Goal: Communication & Community: Answer question/provide support

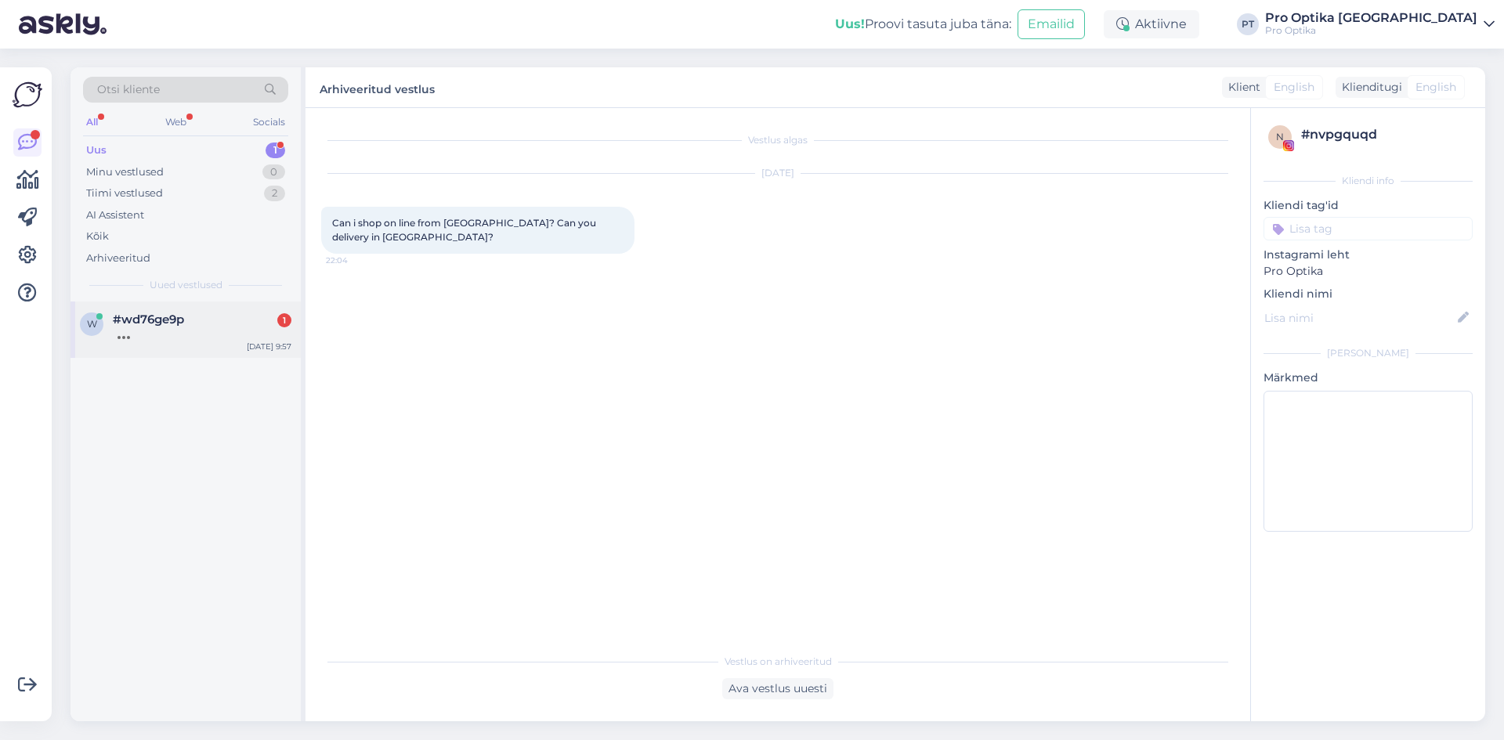
click at [146, 319] on span "#wd76ge9p" at bounding box center [148, 319] width 71 height 14
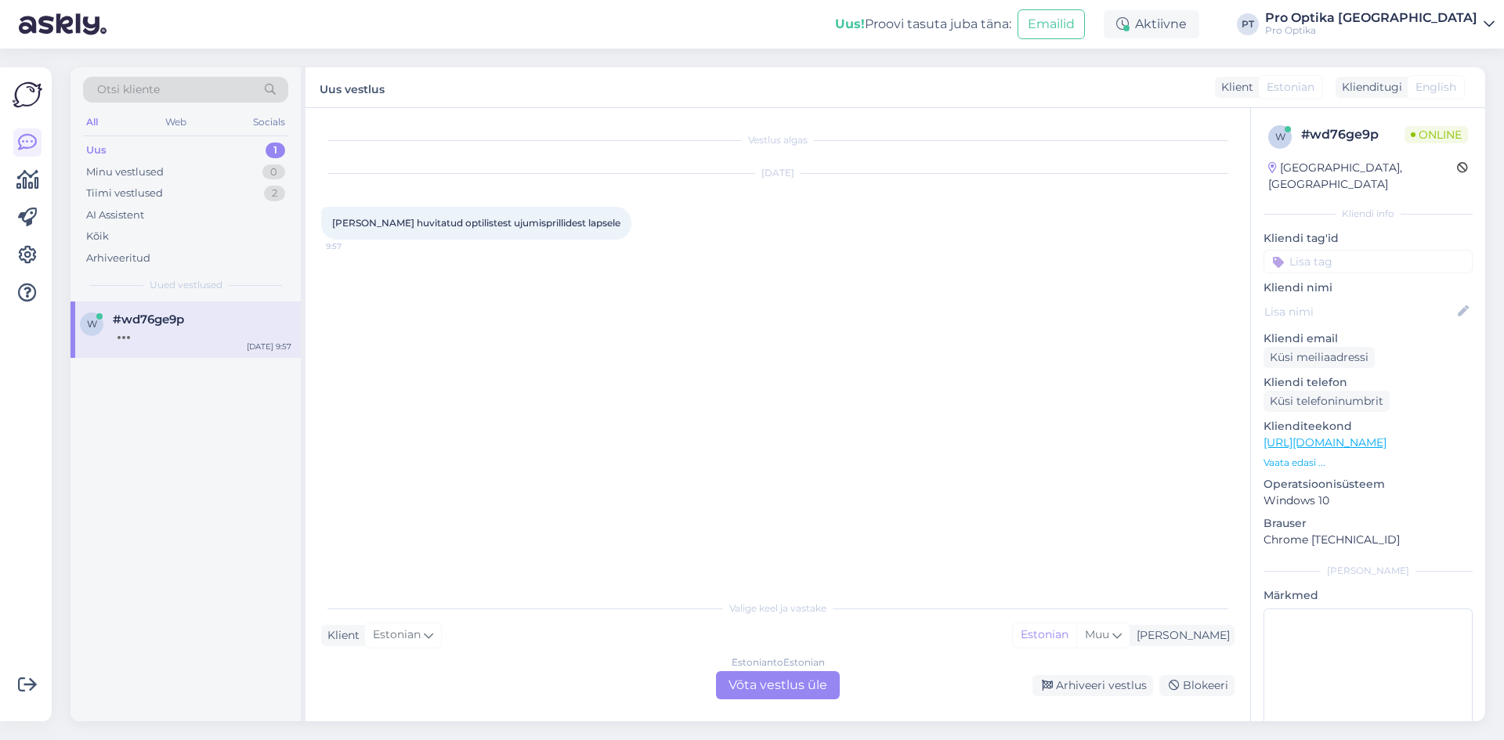
click at [798, 691] on div "Estonian to Estonian Võta vestlus üle" at bounding box center [778, 685] width 124 height 28
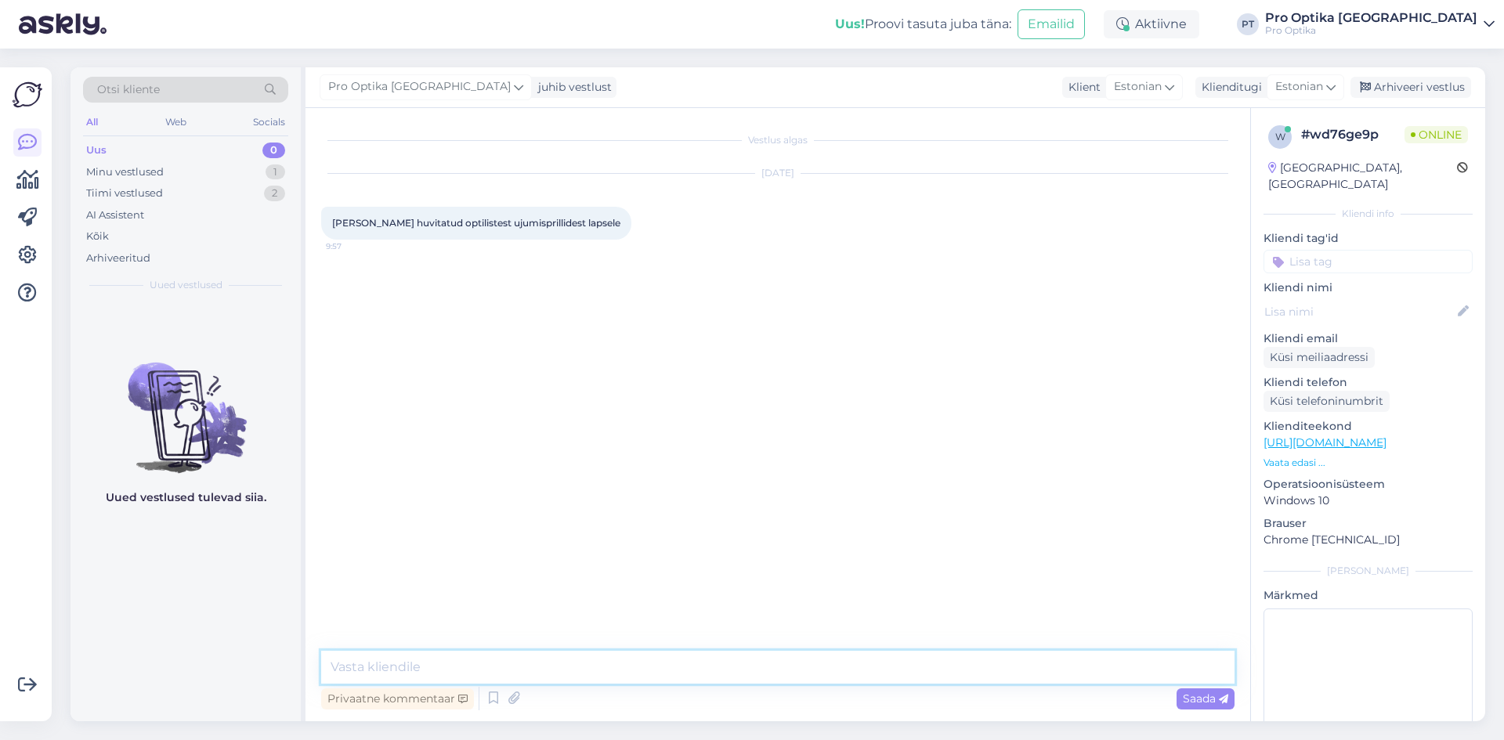
click at [370, 665] on textarea at bounding box center [777, 667] width 913 height 33
type textarea "Tere!"
type textarea "Millise tugevusega oleks ujumisprille vaja?"
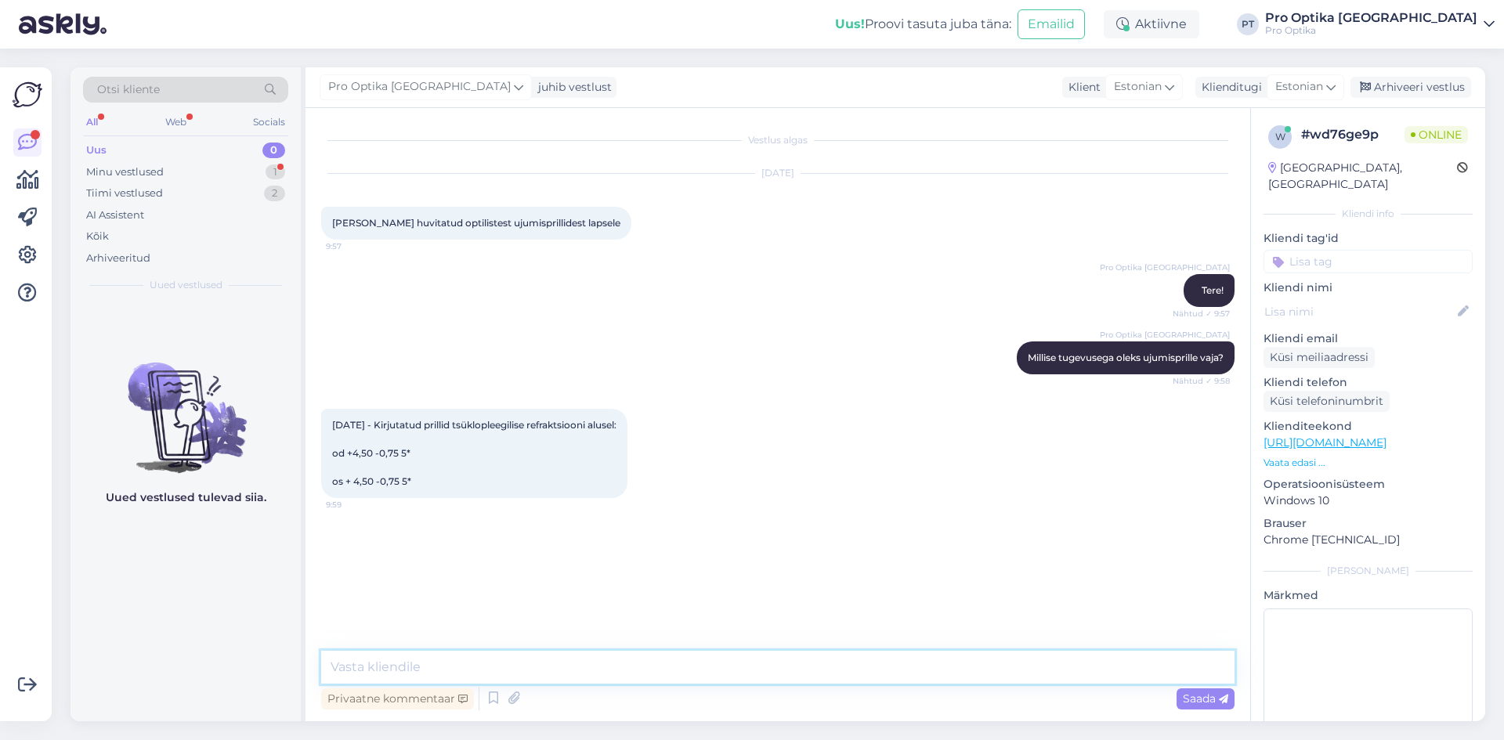
click at [472, 667] on textarea at bounding box center [777, 667] width 913 height 33
click at [468, 674] on textarea at bounding box center [777, 667] width 913 height 33
click at [459, 670] on textarea at bounding box center [777, 667] width 913 height 33
type textarea "Need prillid saab tellida, aega läheb 3-4 nädalat."
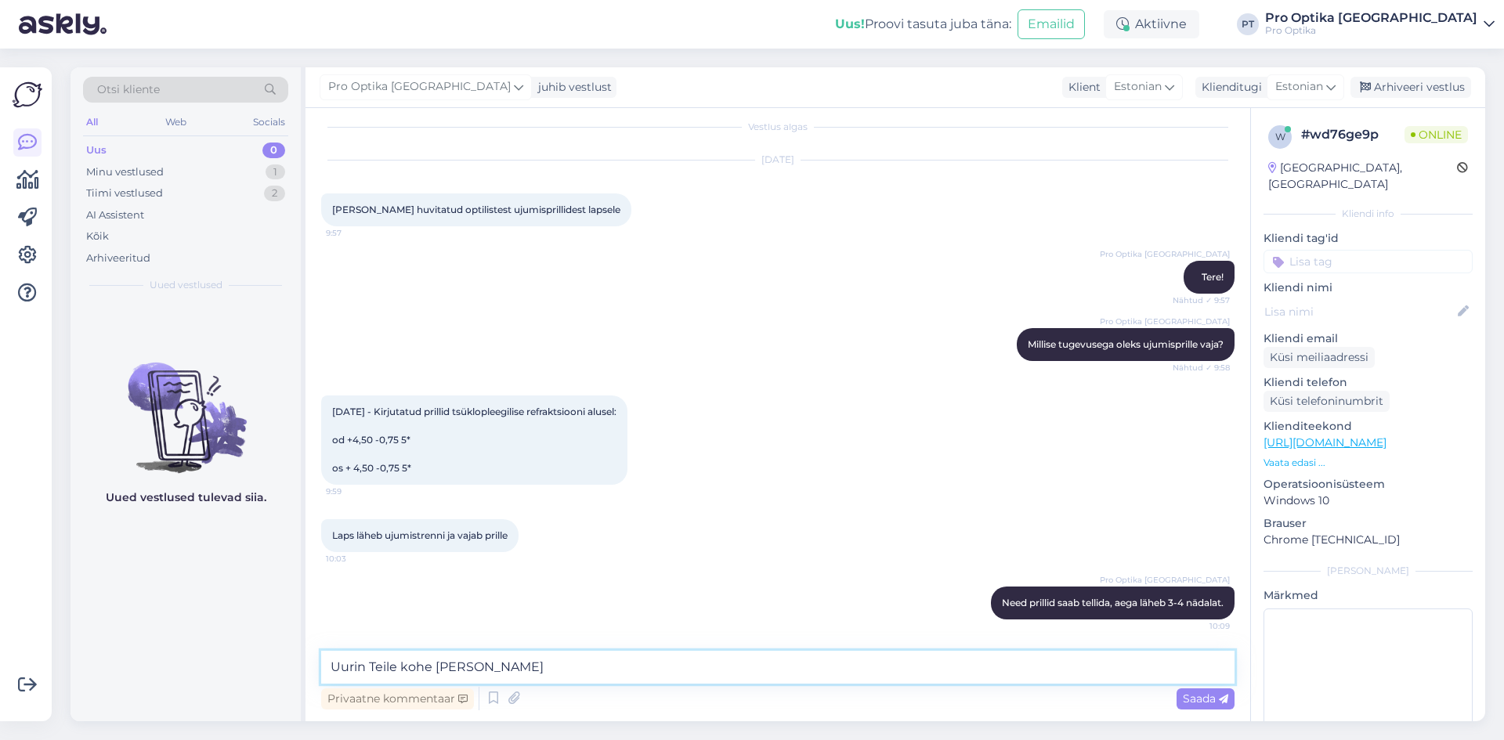
type textarea "Uurin Teile kohe [PERSON_NAME]"
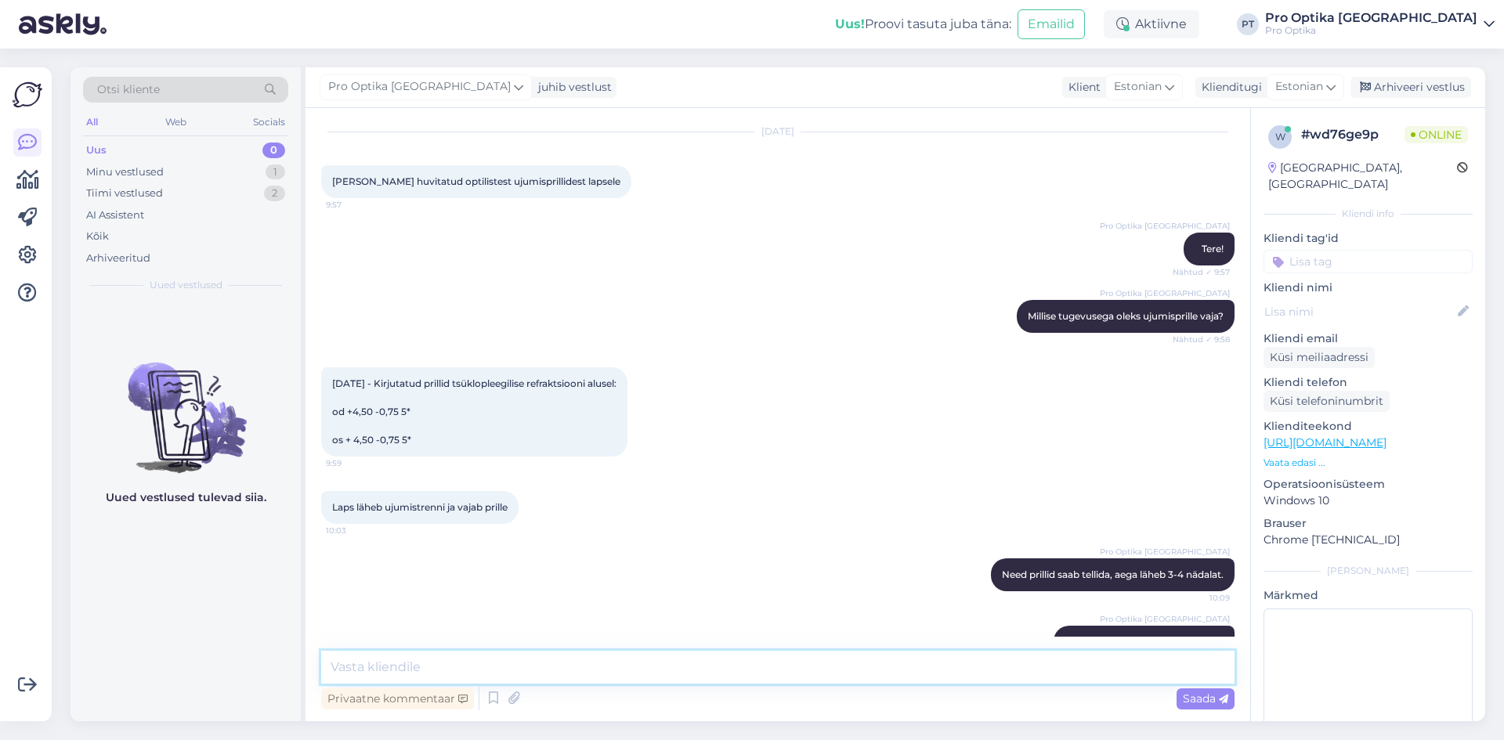
scroll to position [109, 0]
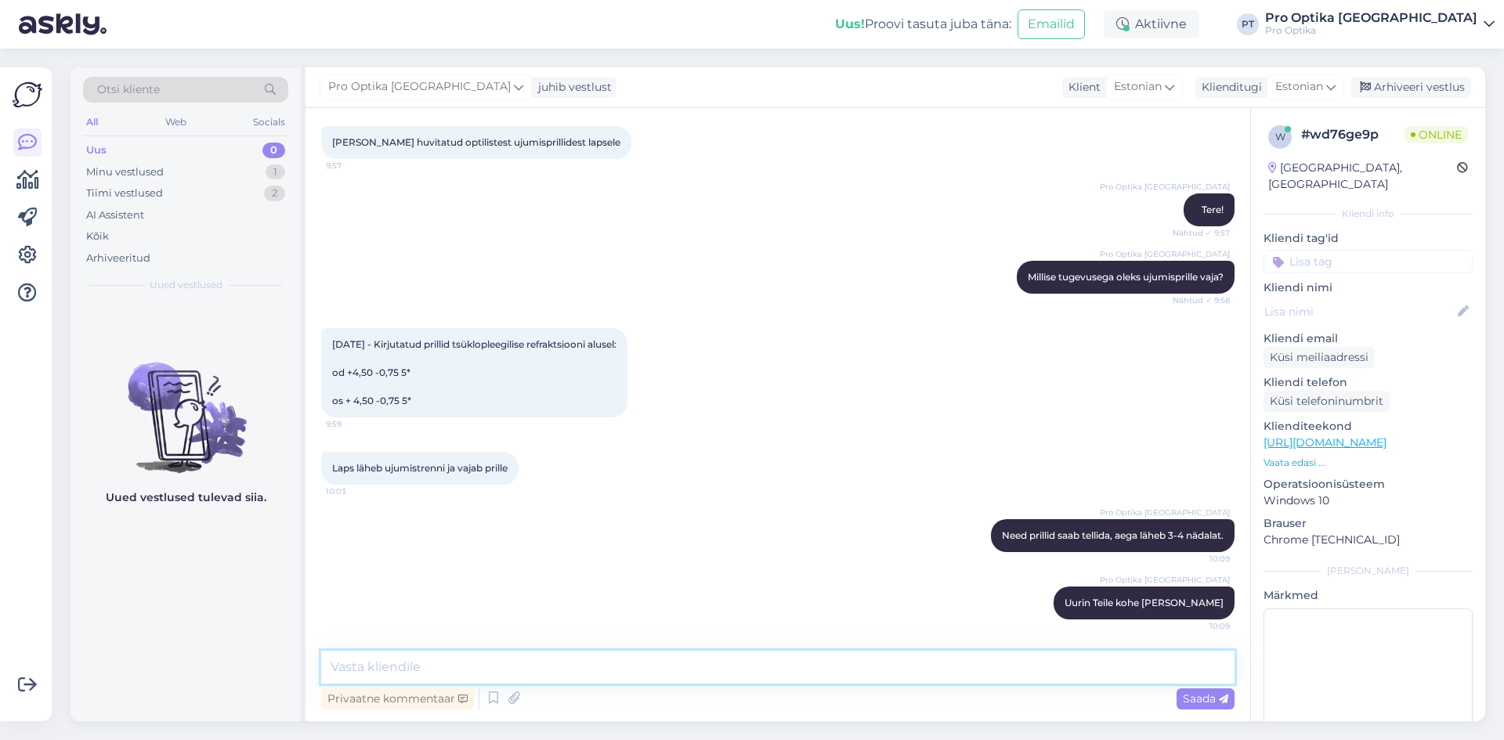
click at [460, 666] on textarea at bounding box center [777, 667] width 913 height 33
type textarea "Selliste tugevustega ujumisprillid maksavad 165€."
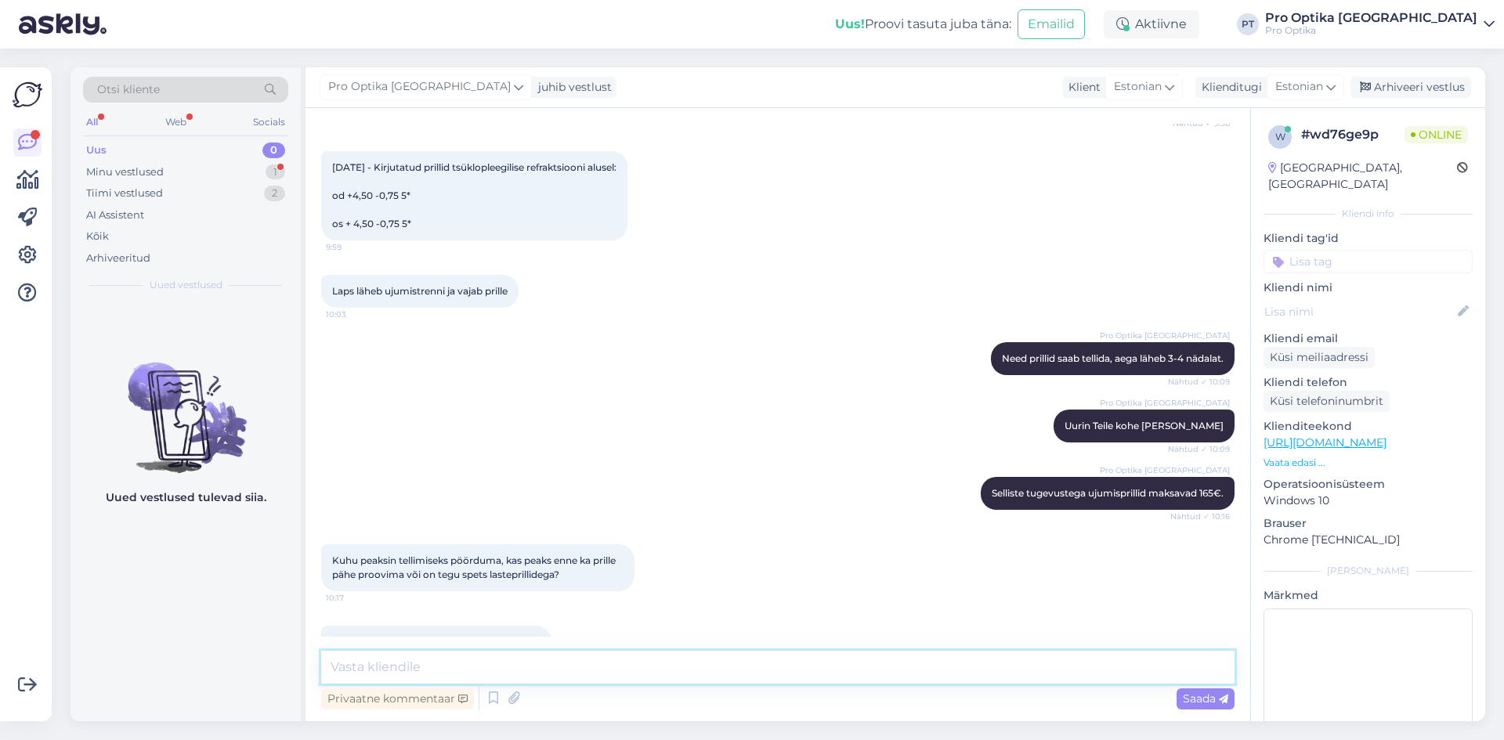
scroll to position [325, 0]
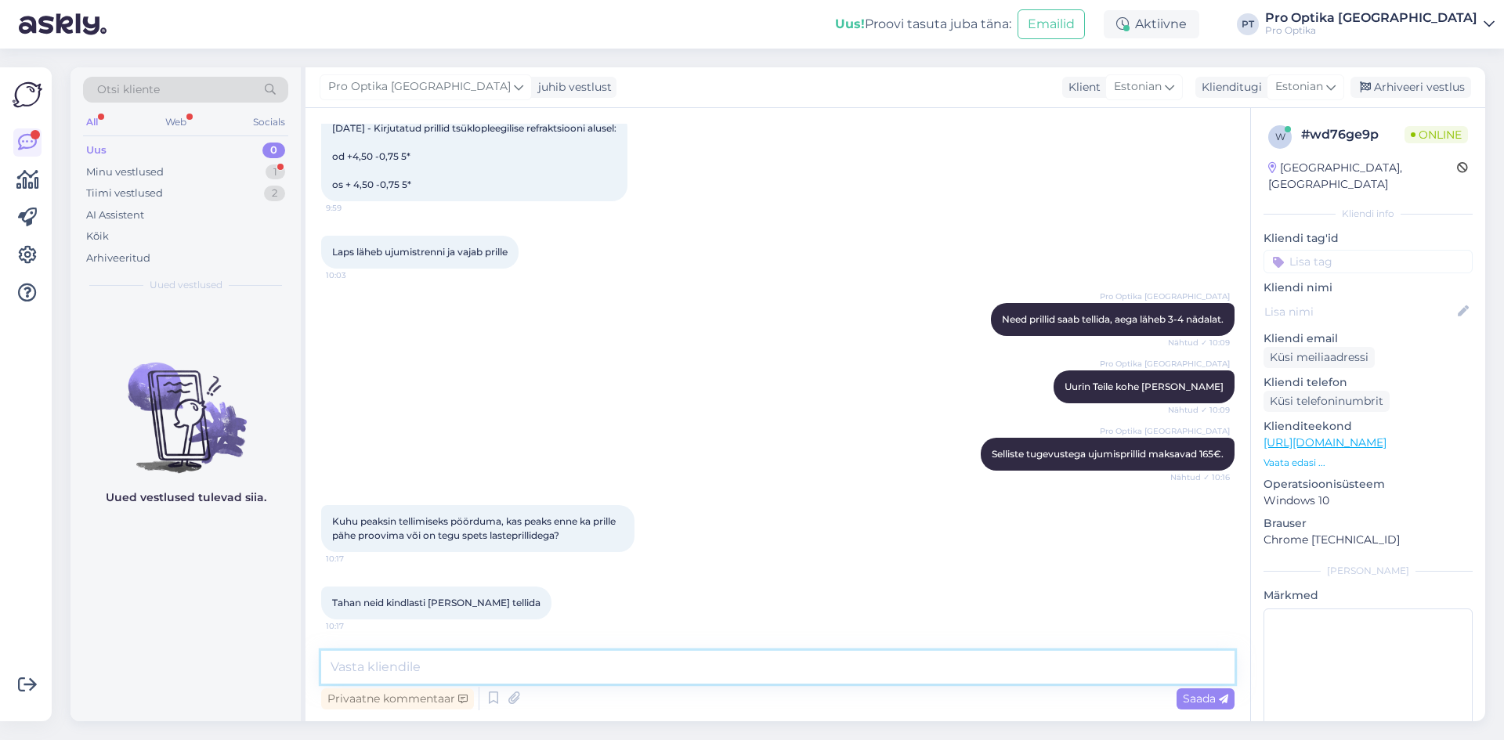
click at [463, 667] on textarea at bounding box center [777, 667] width 913 height 33
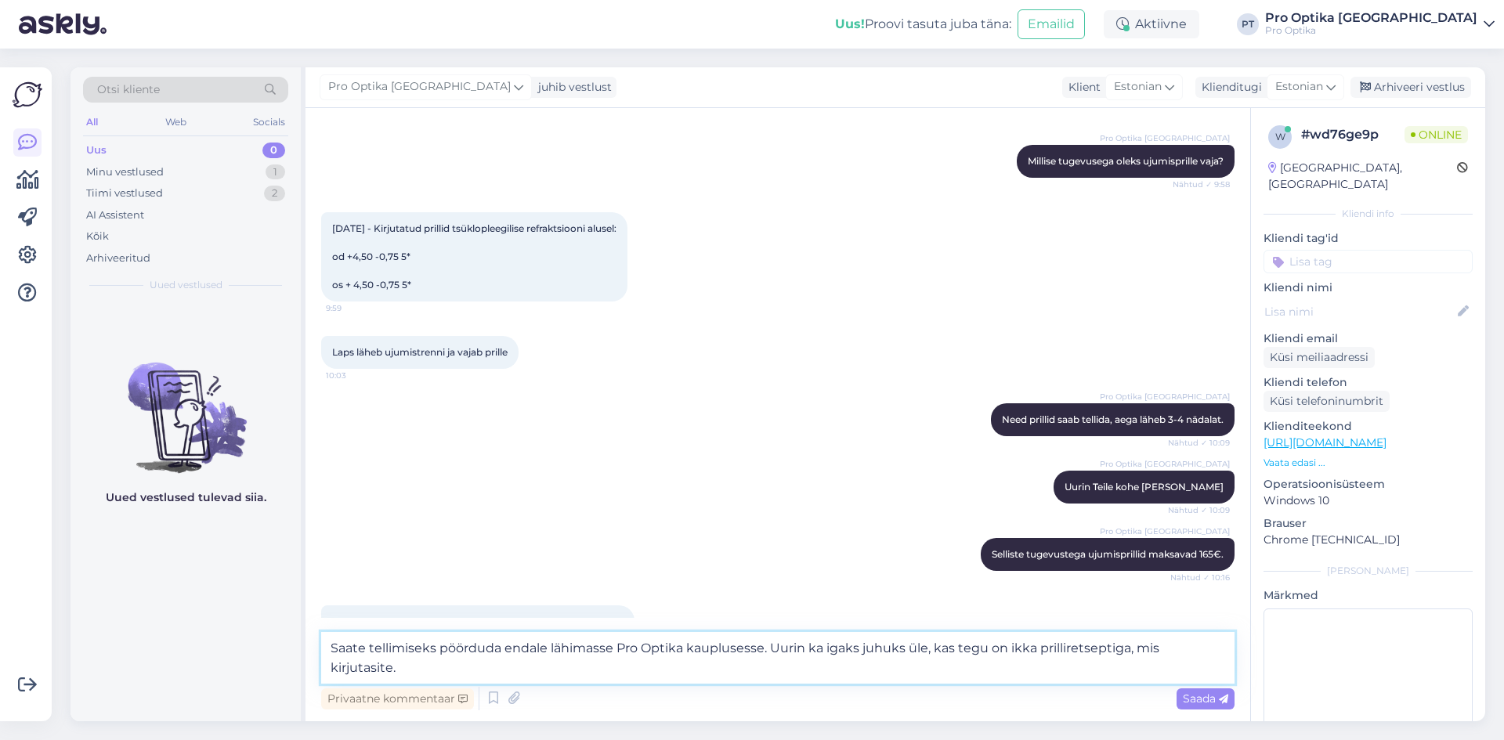
scroll to position [185, 0]
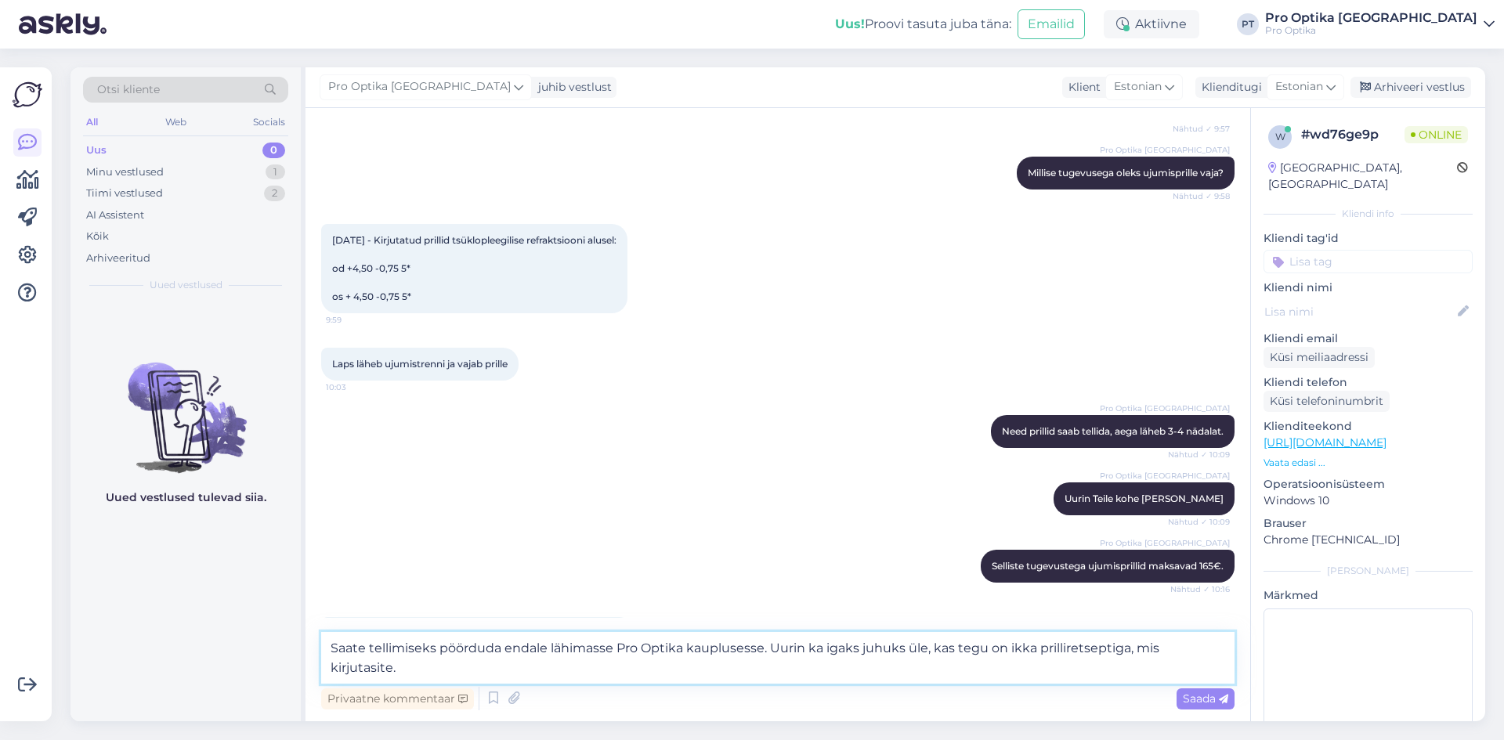
drag, startPoint x: 768, startPoint y: 648, endPoint x: 1184, endPoint y: 676, distance: 416.7
click at [1184, 676] on textarea "Saate tellimiseks pöörduda endale lähimasse Pro Optika kauplusesse. Uurin ka ig…" at bounding box center [777, 658] width 913 height 52
type textarea "Saate tellimiseks pöörduda endale lähimasse Pro Optika kauplusesse. Millisesse …"
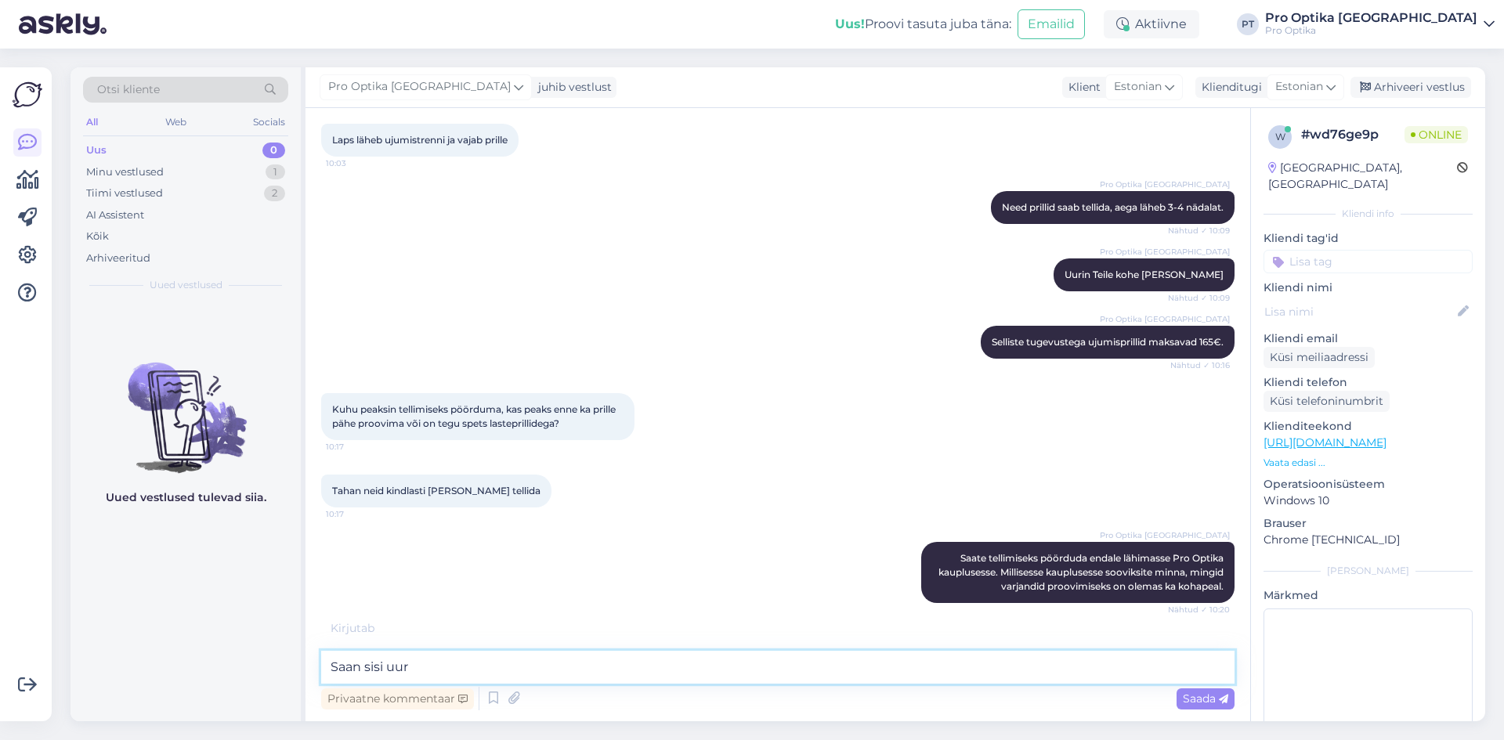
scroll to position [437, 0]
type textarea "Saan sisi uurda kus midagi on"
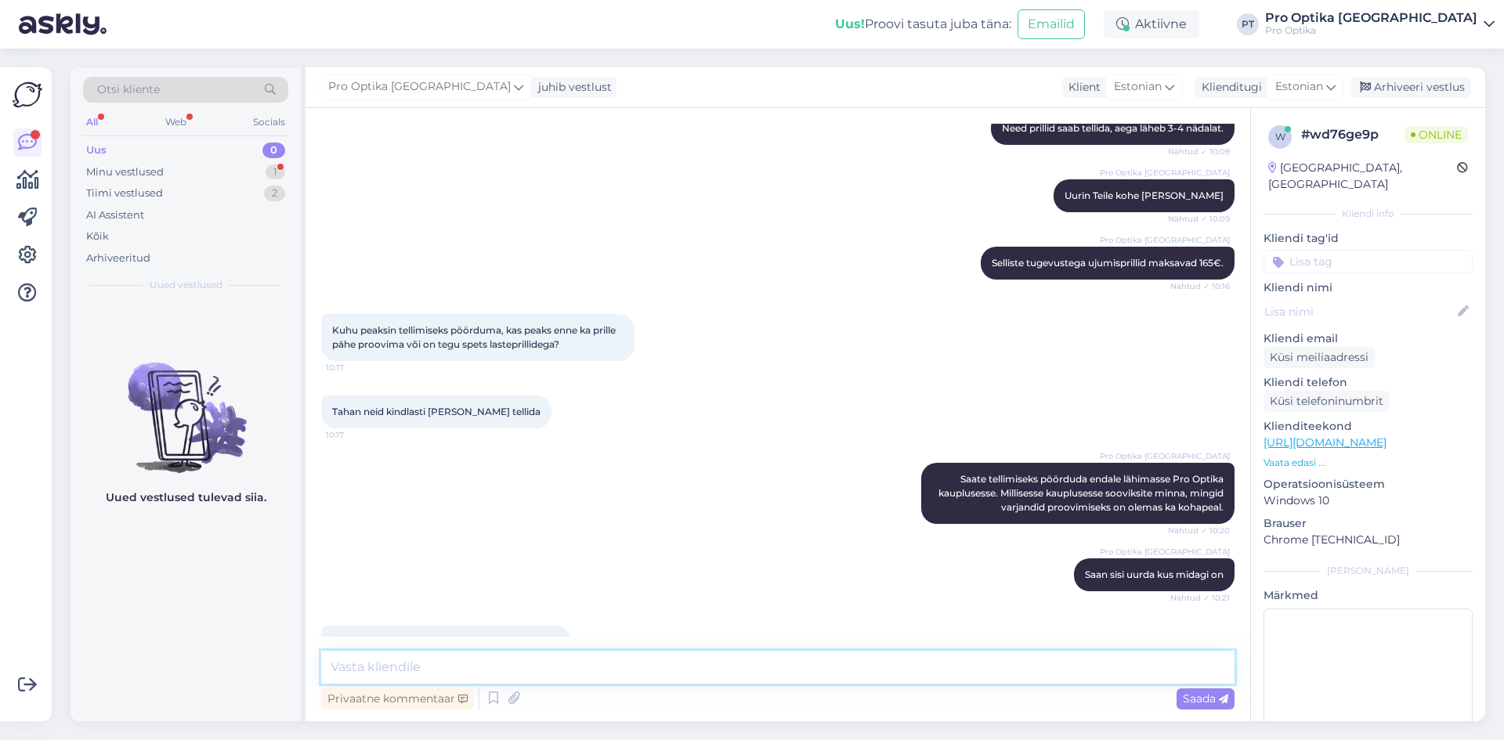
scroll to position [555, 0]
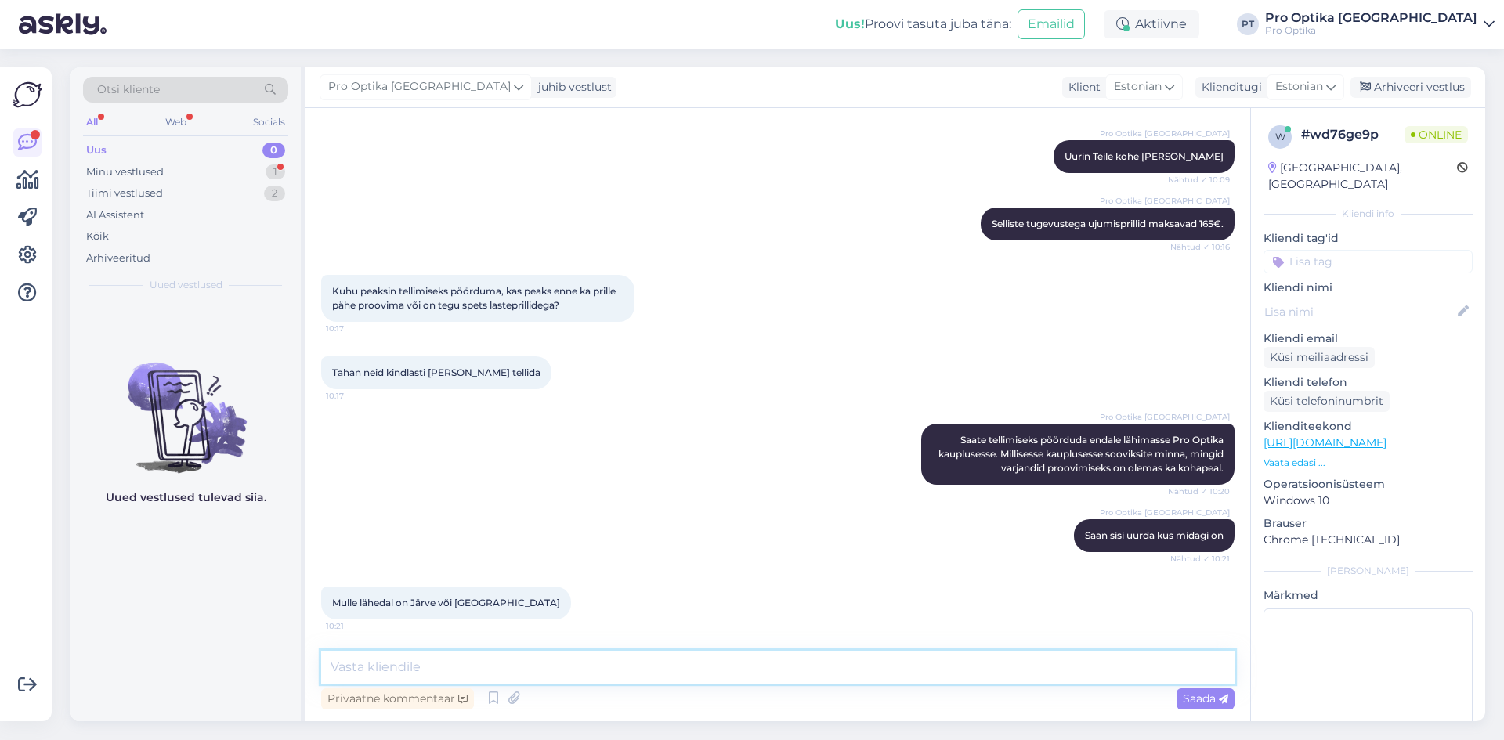
click at [447, 661] on textarea at bounding box center [777, 667] width 913 height 33
type textarea "Järve kaupluses on näidis olemas, saate sinna vaatama minna."
drag, startPoint x: 1209, startPoint y: 702, endPoint x: 1211, endPoint y: 720, distance: 18.9
click at [1209, 702] on span "Saada" at bounding box center [1204, 698] width 45 height 14
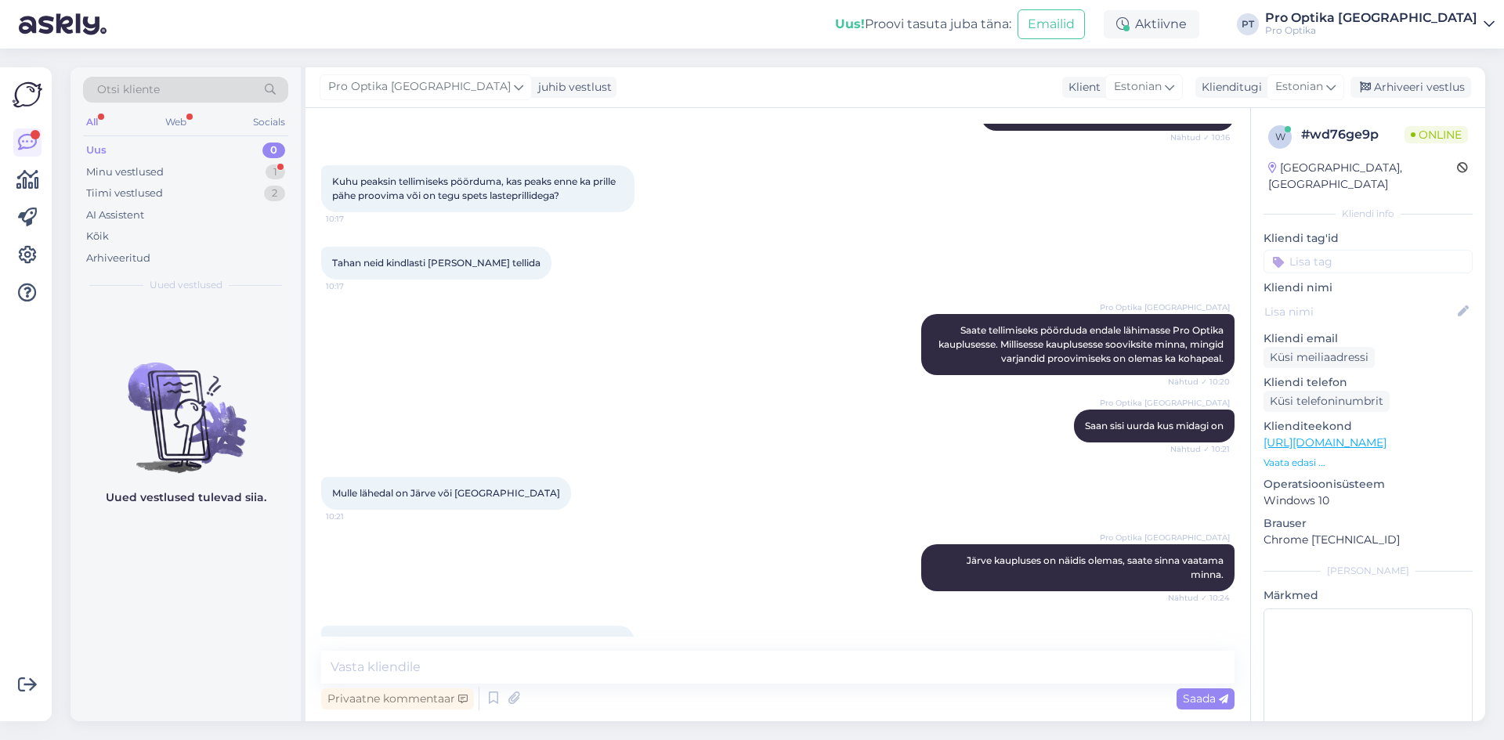
scroll to position [718, 0]
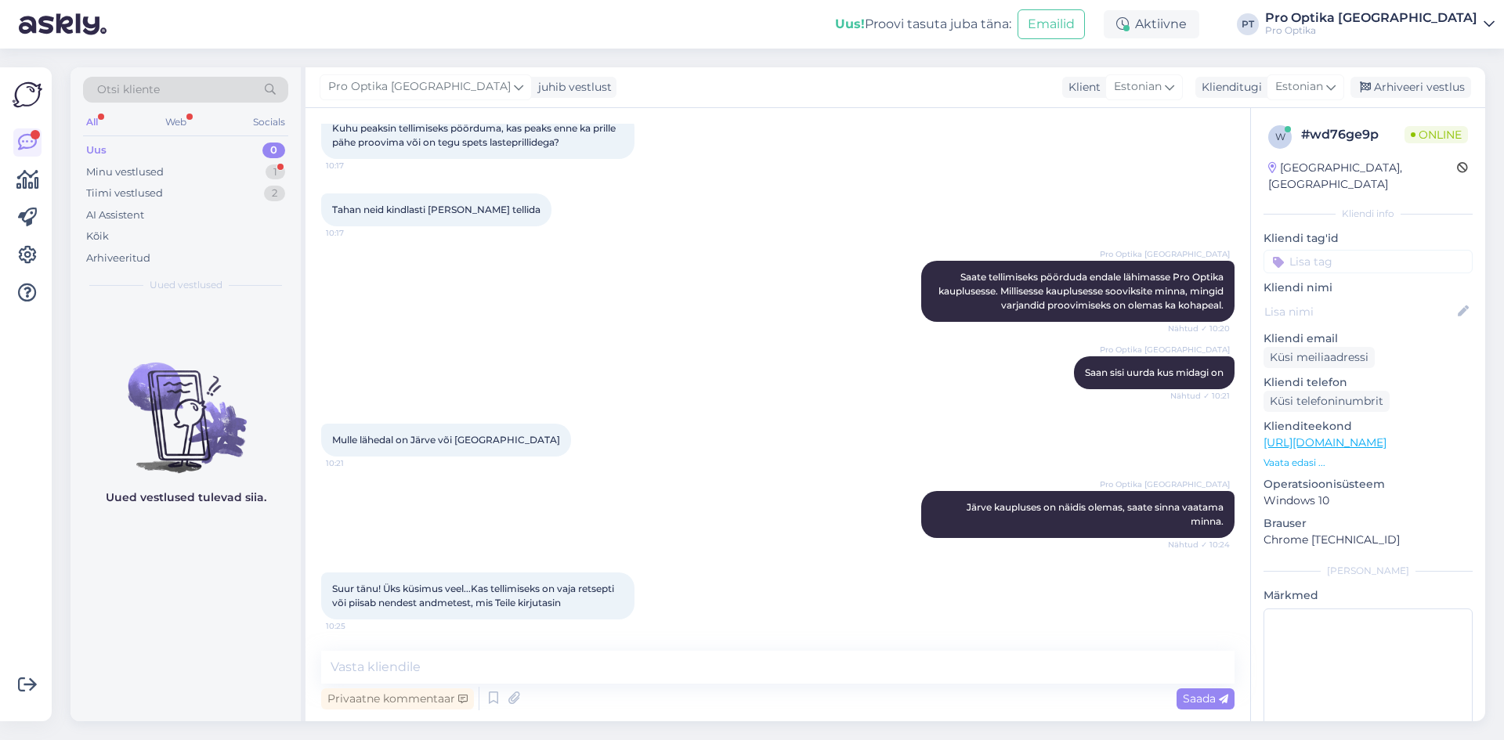
click at [755, 708] on div "Privaatne kommentaar Saada" at bounding box center [777, 699] width 913 height 30
click at [427, 666] on textarea at bounding box center [777, 667] width 913 height 33
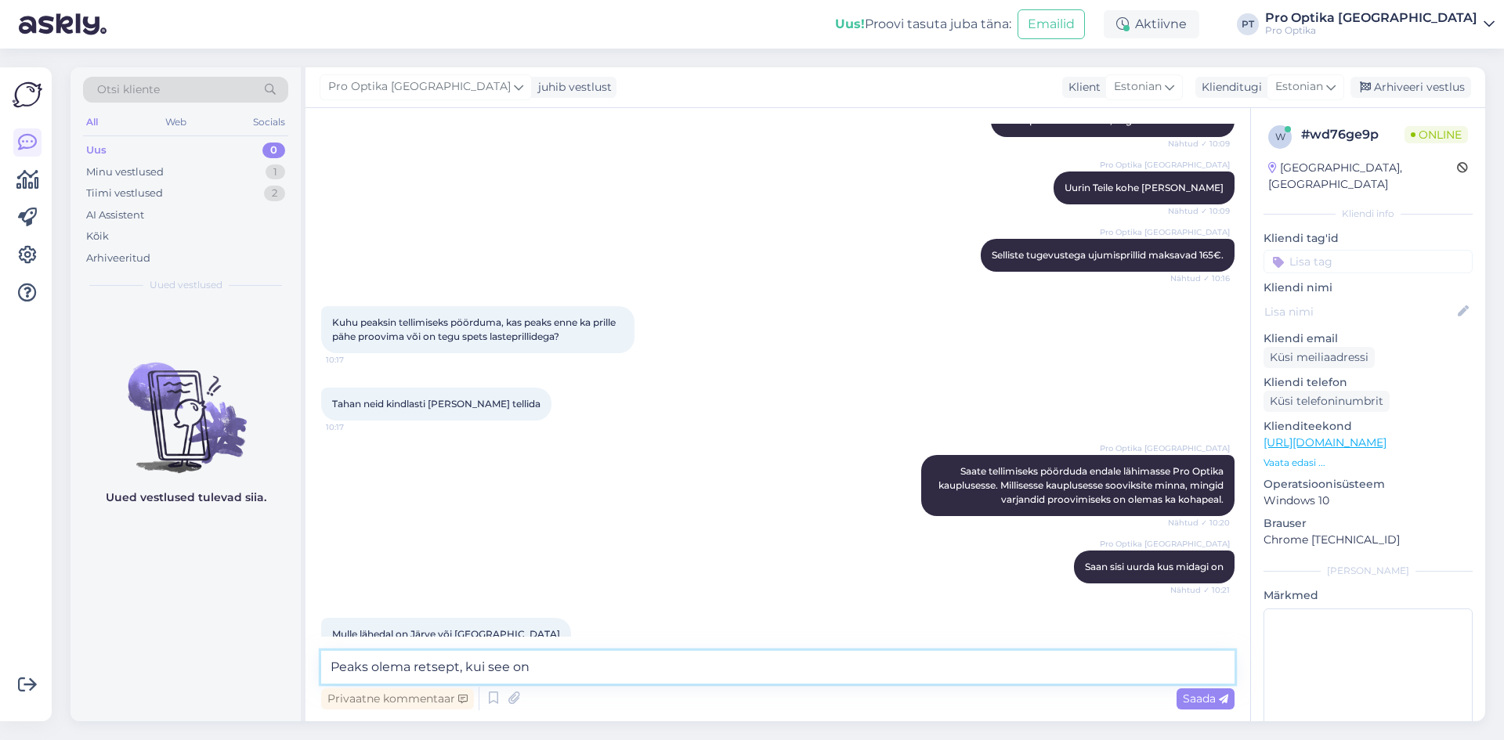
scroll to position [483, 0]
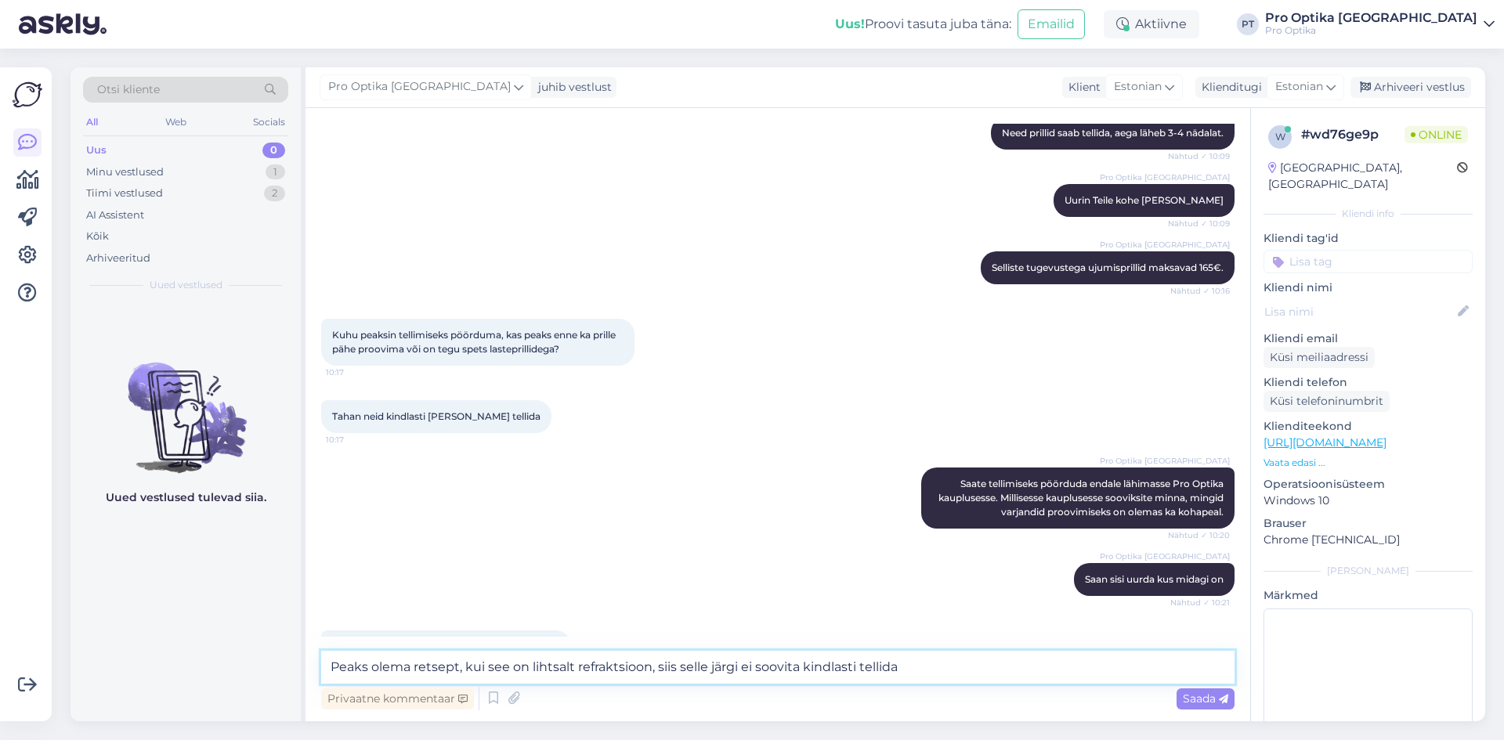
type textarea "Peaks olema retsept, kui see on lihtsalt refraktsioon, siis selle järgi ei soov…"
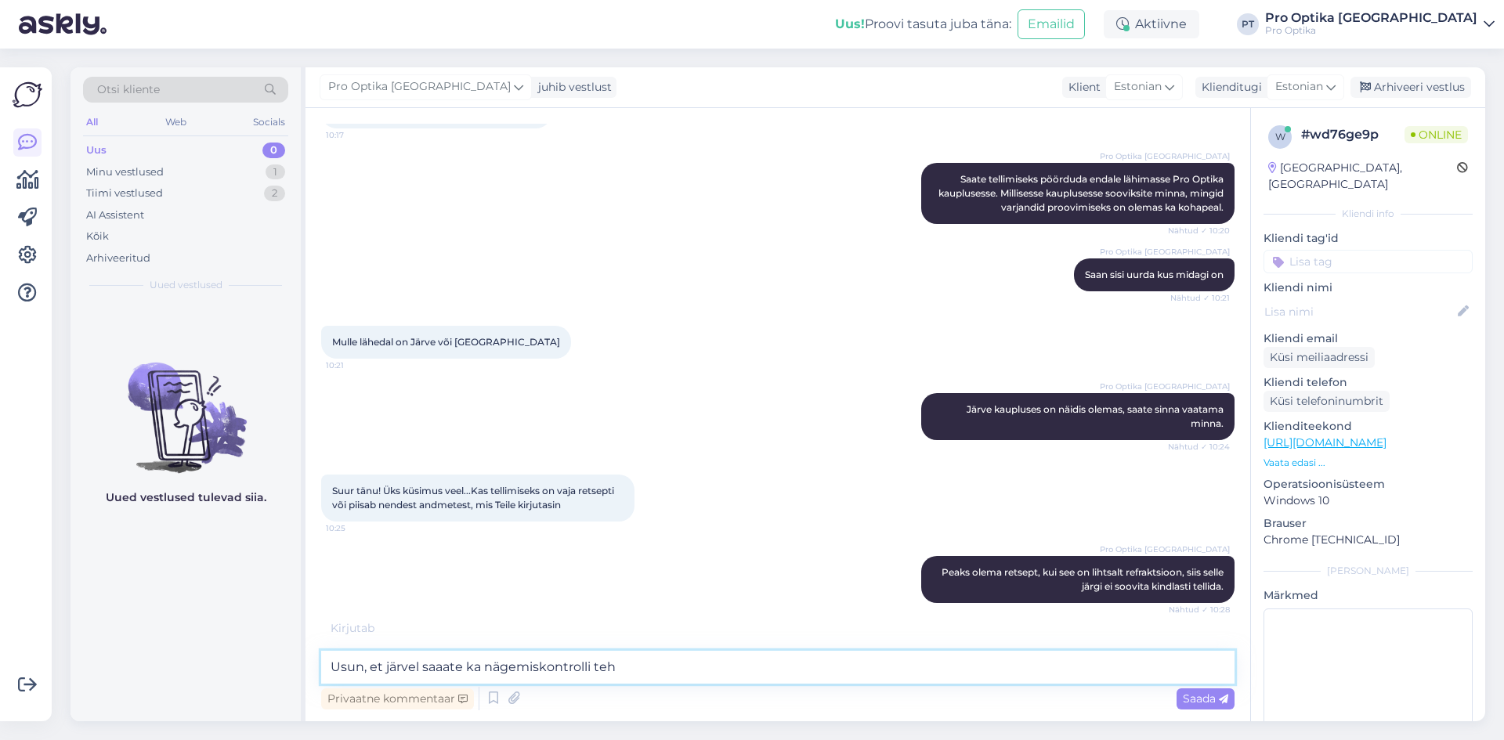
type textarea "Usun, et järvel saaate ka nägemiskontrolli teha"
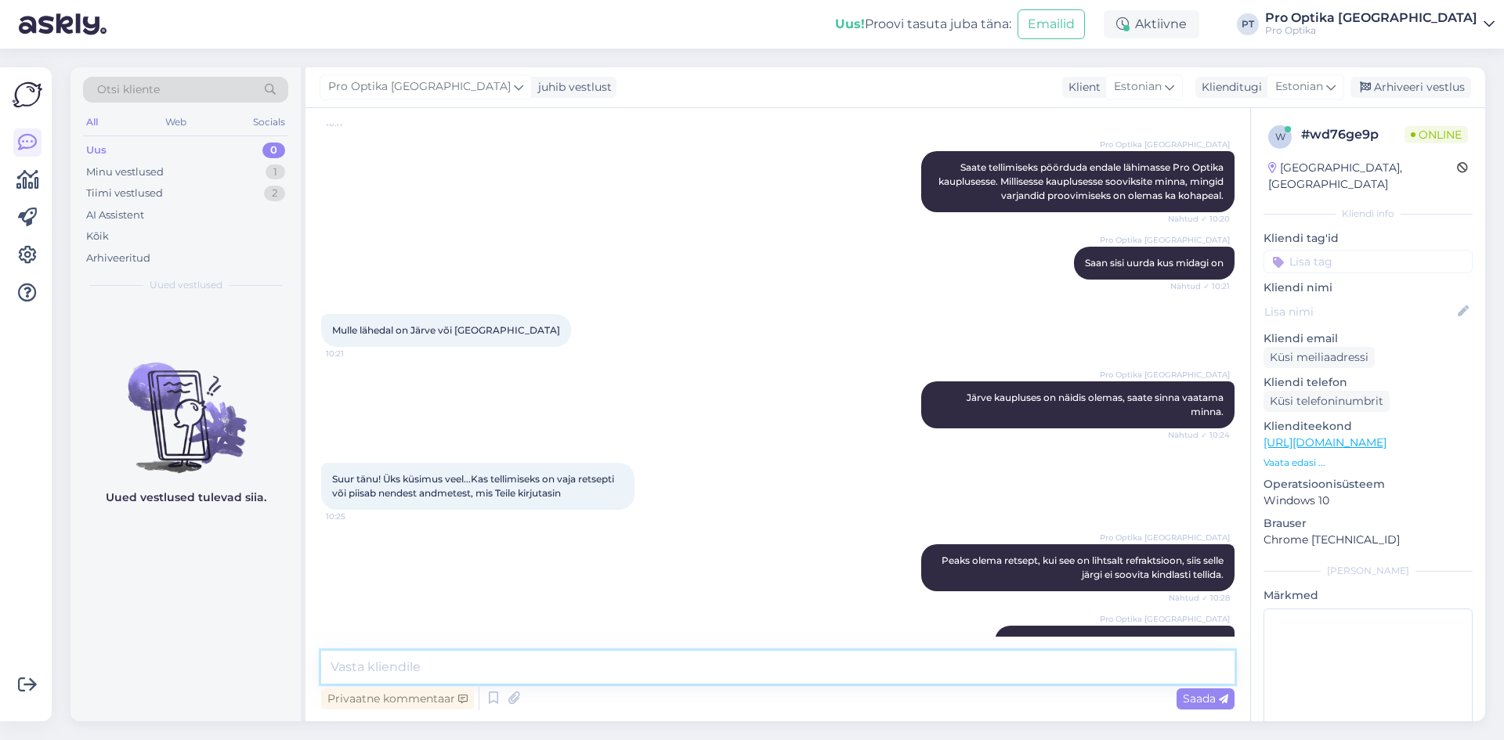
scroll to position [867, 0]
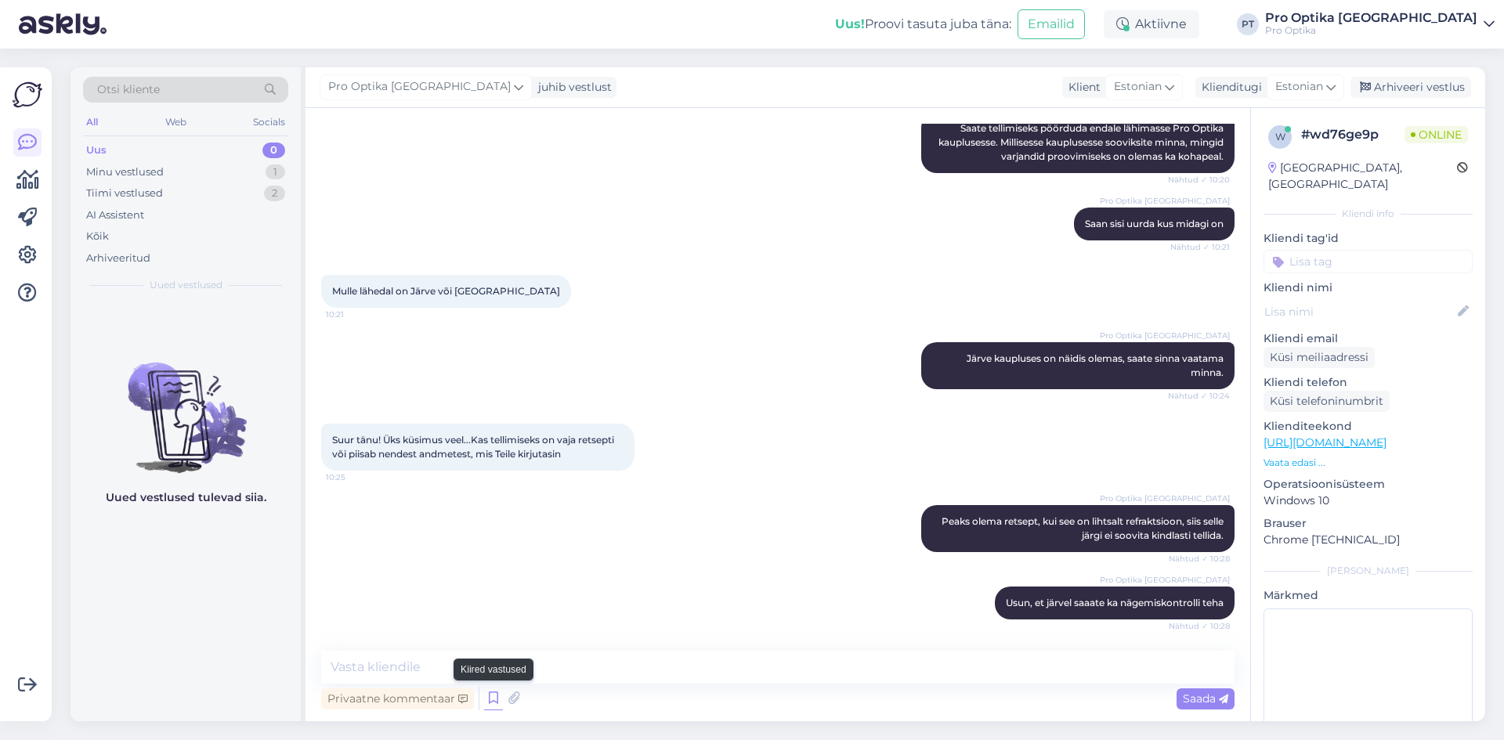
click at [499, 690] on icon at bounding box center [493, 698] width 19 height 23
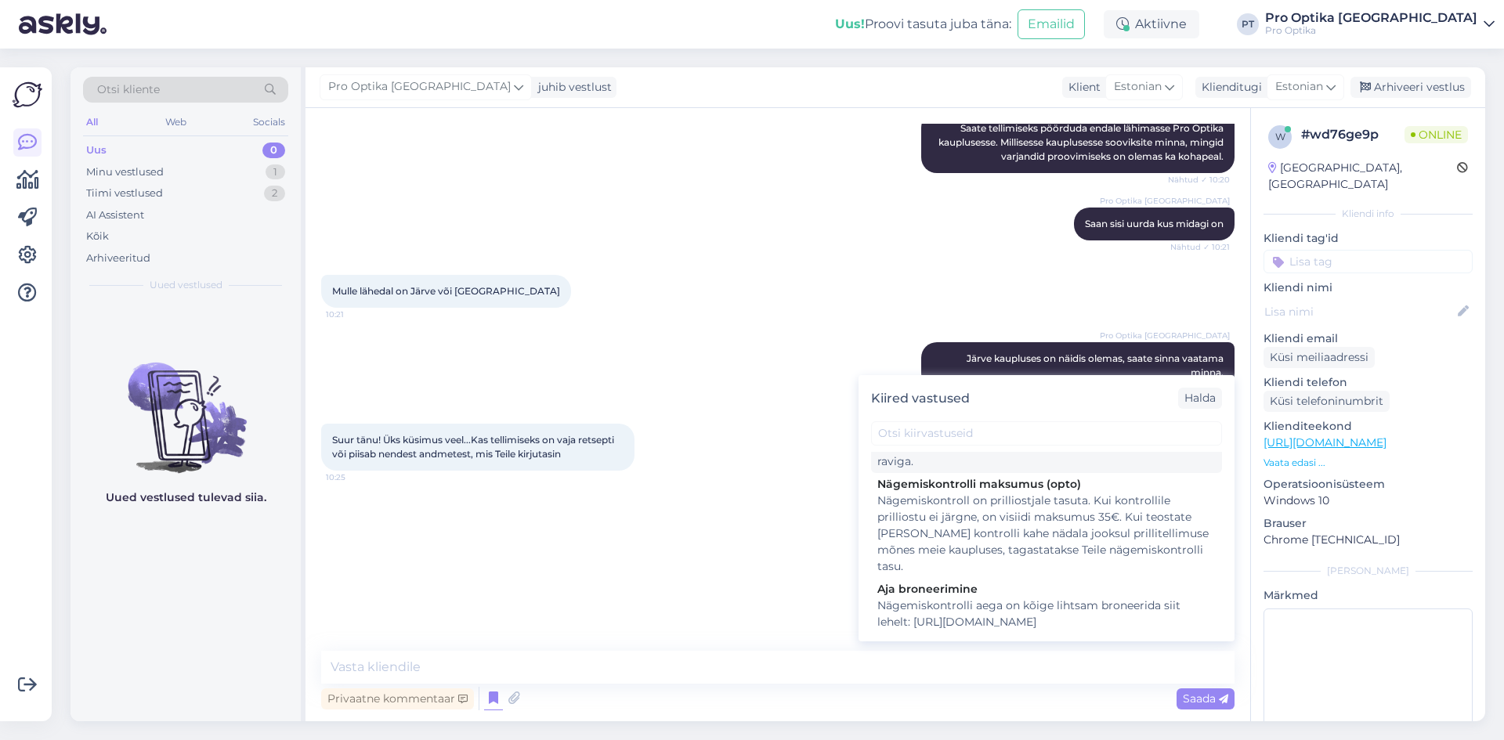
scroll to position [313, 0]
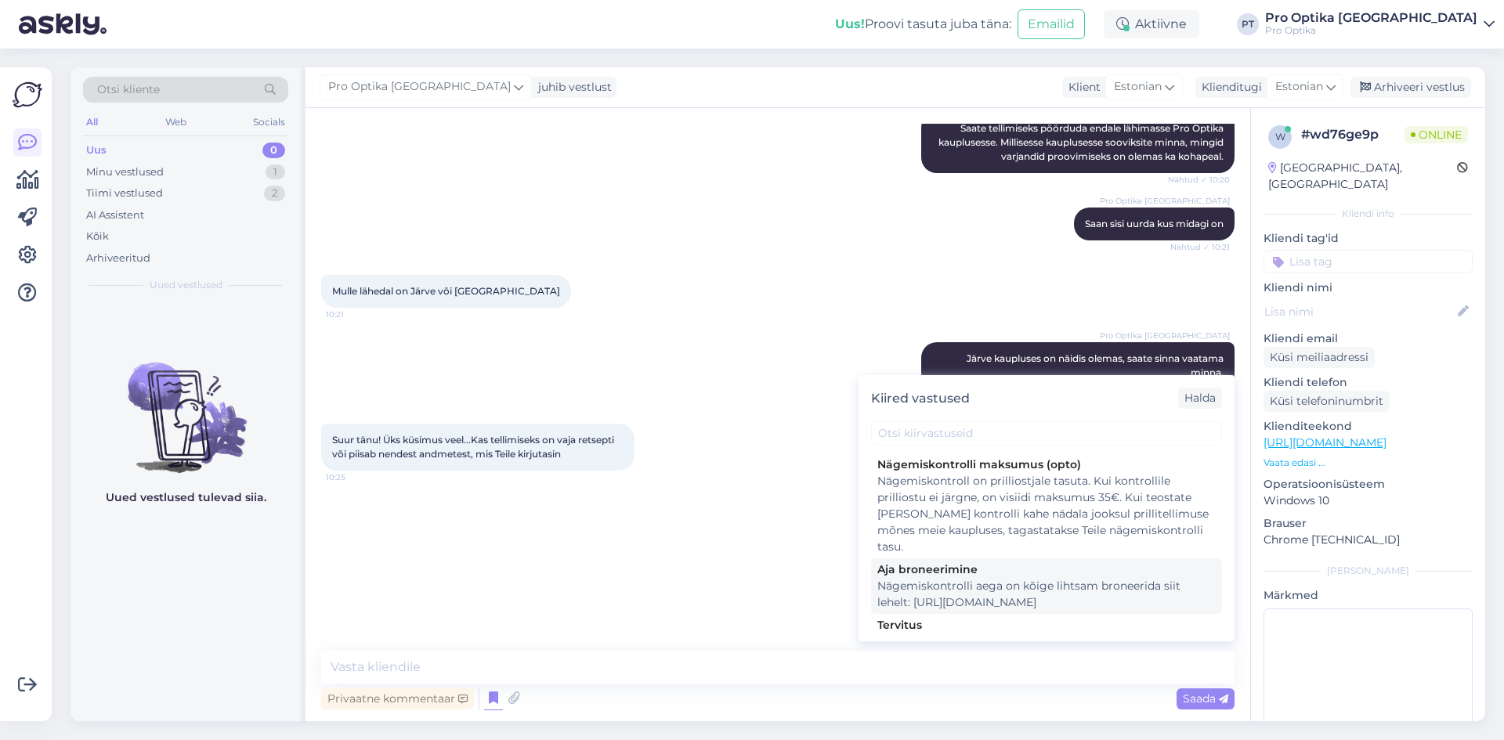
click at [928, 574] on div "Aja broneerimine" at bounding box center [1046, 569] width 338 height 16
type textarea "Nägemiskontrolli aega on kõige lihtsam broneerida siit lehelt: [URL][DOMAIN_NAM…"
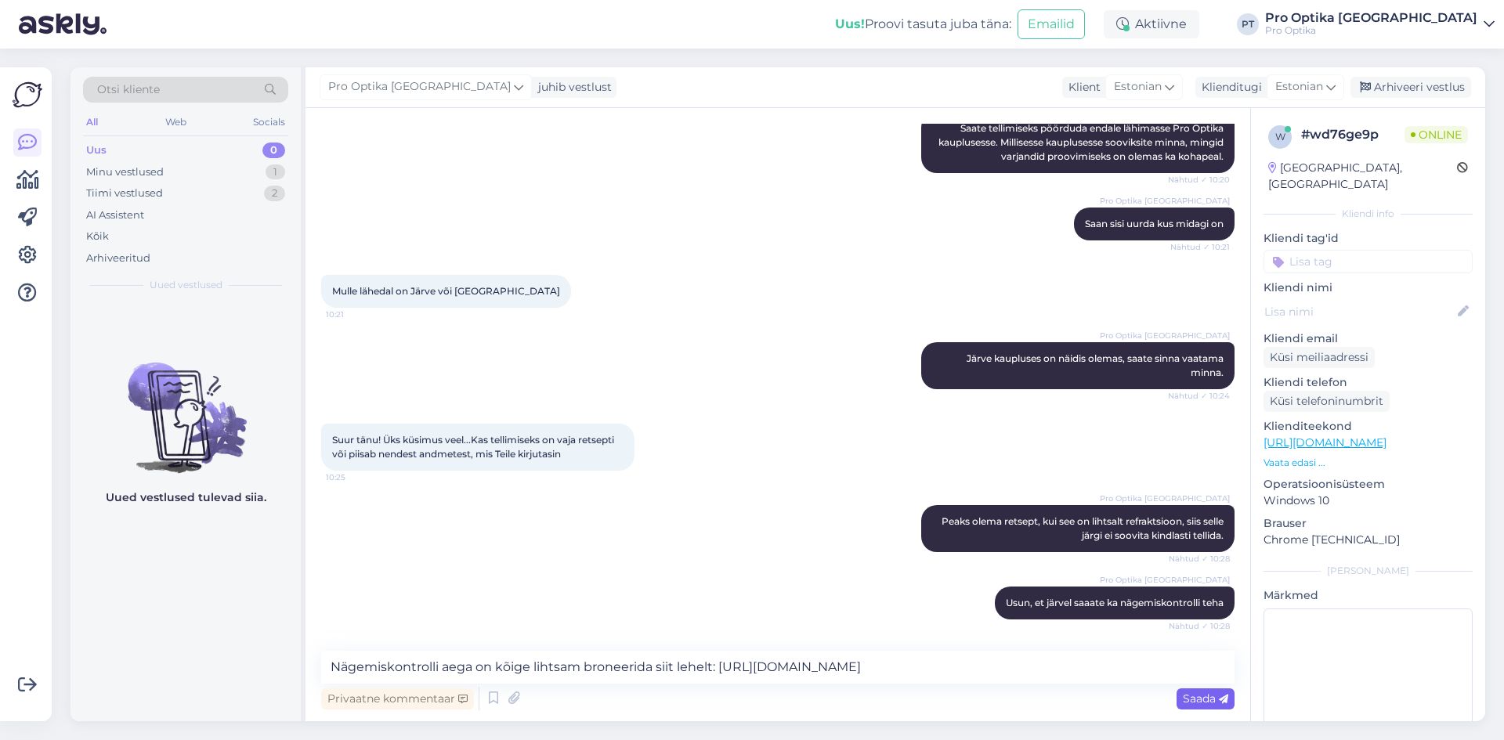
click at [1203, 701] on span "Saada" at bounding box center [1204, 698] width 45 height 14
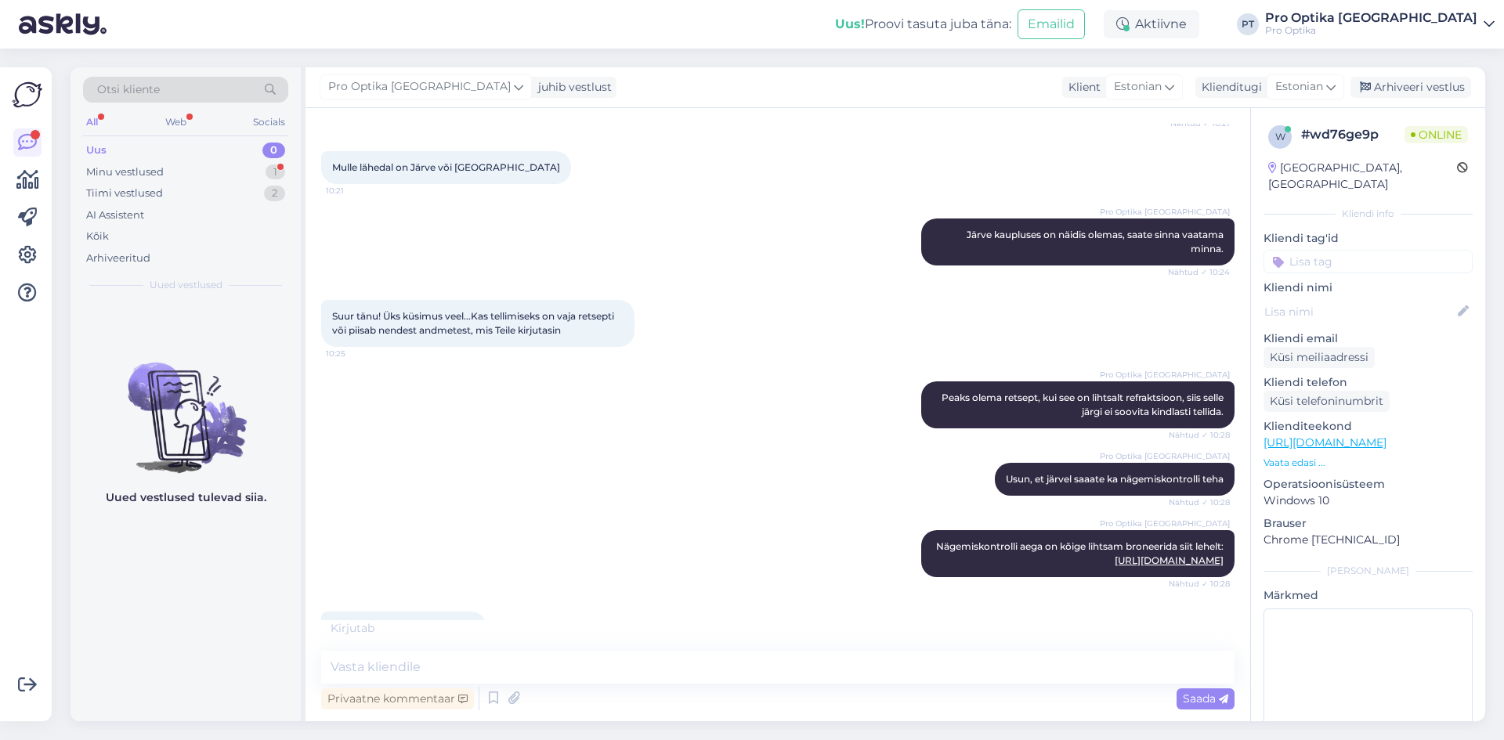
scroll to position [1114, 0]
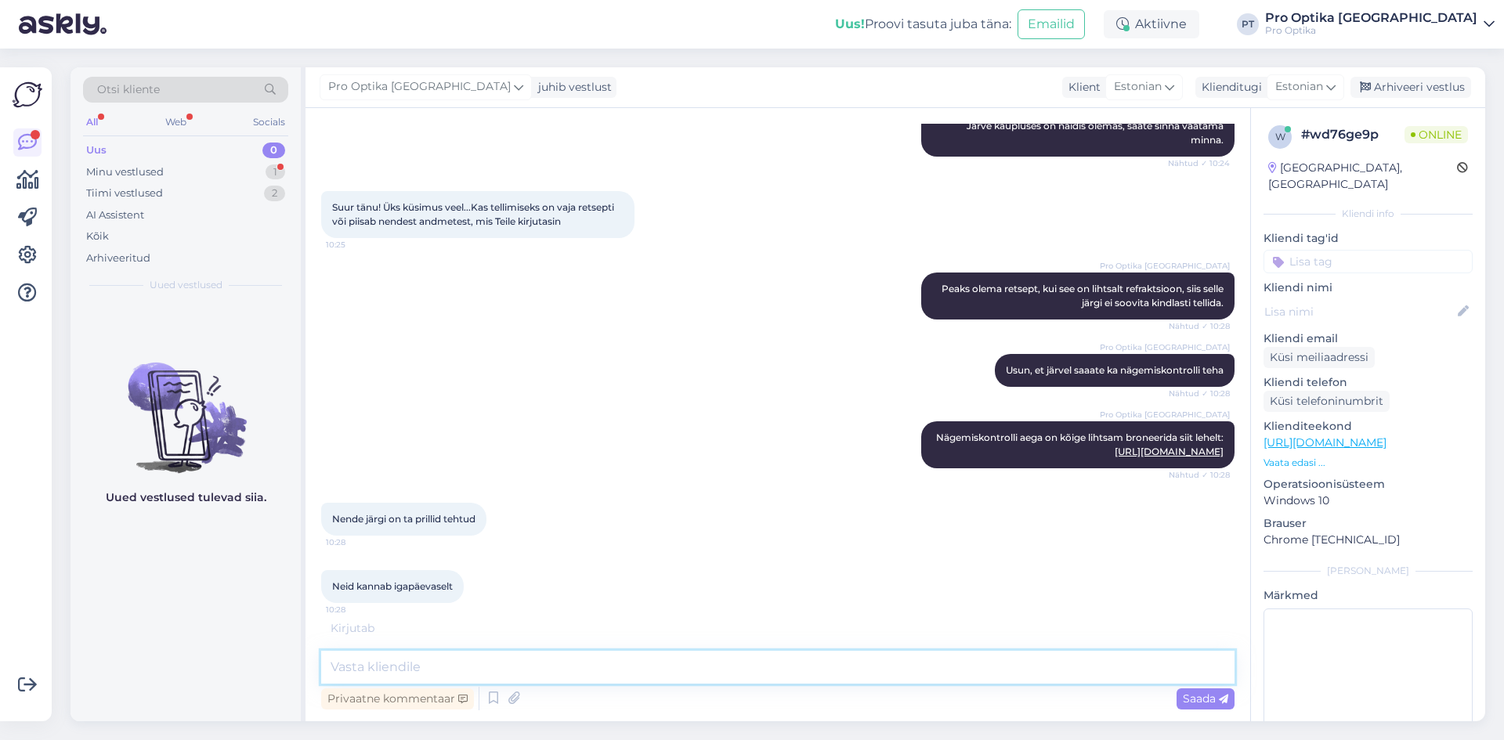
click at [429, 672] on textarea at bounding box center [777, 667] width 913 height 33
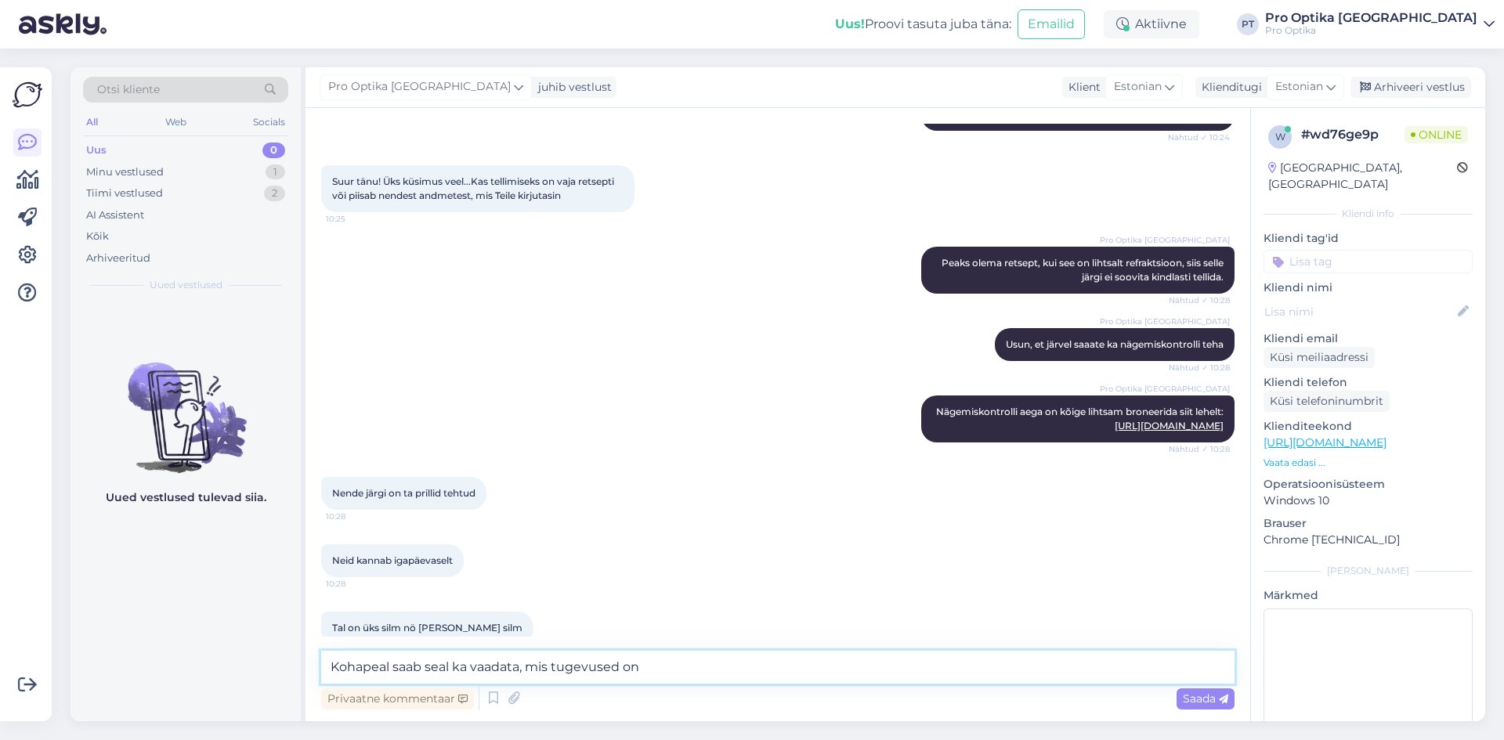
scroll to position [1164, 0]
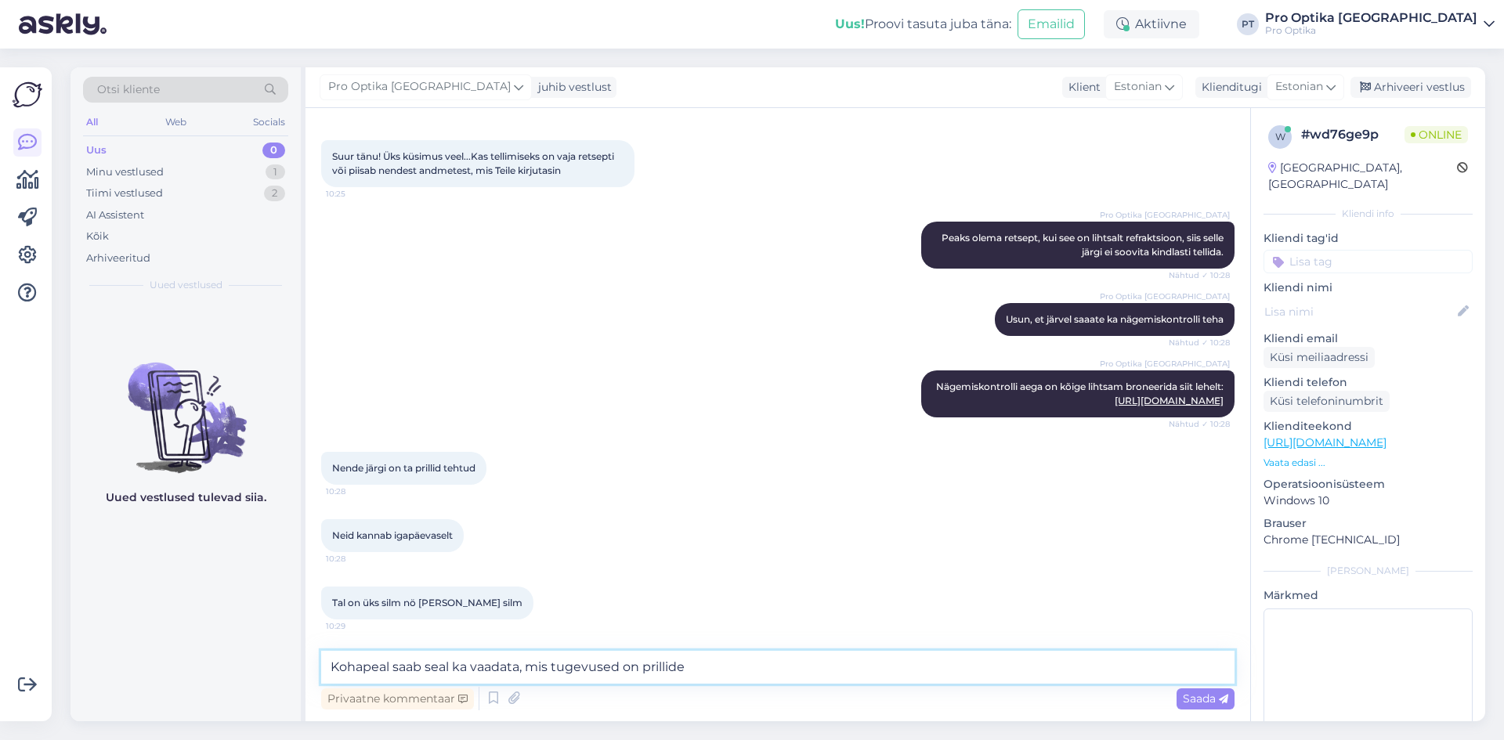
type textarea "Kohapeal saab seal ka vaadata, mis tugevused on prillidel"
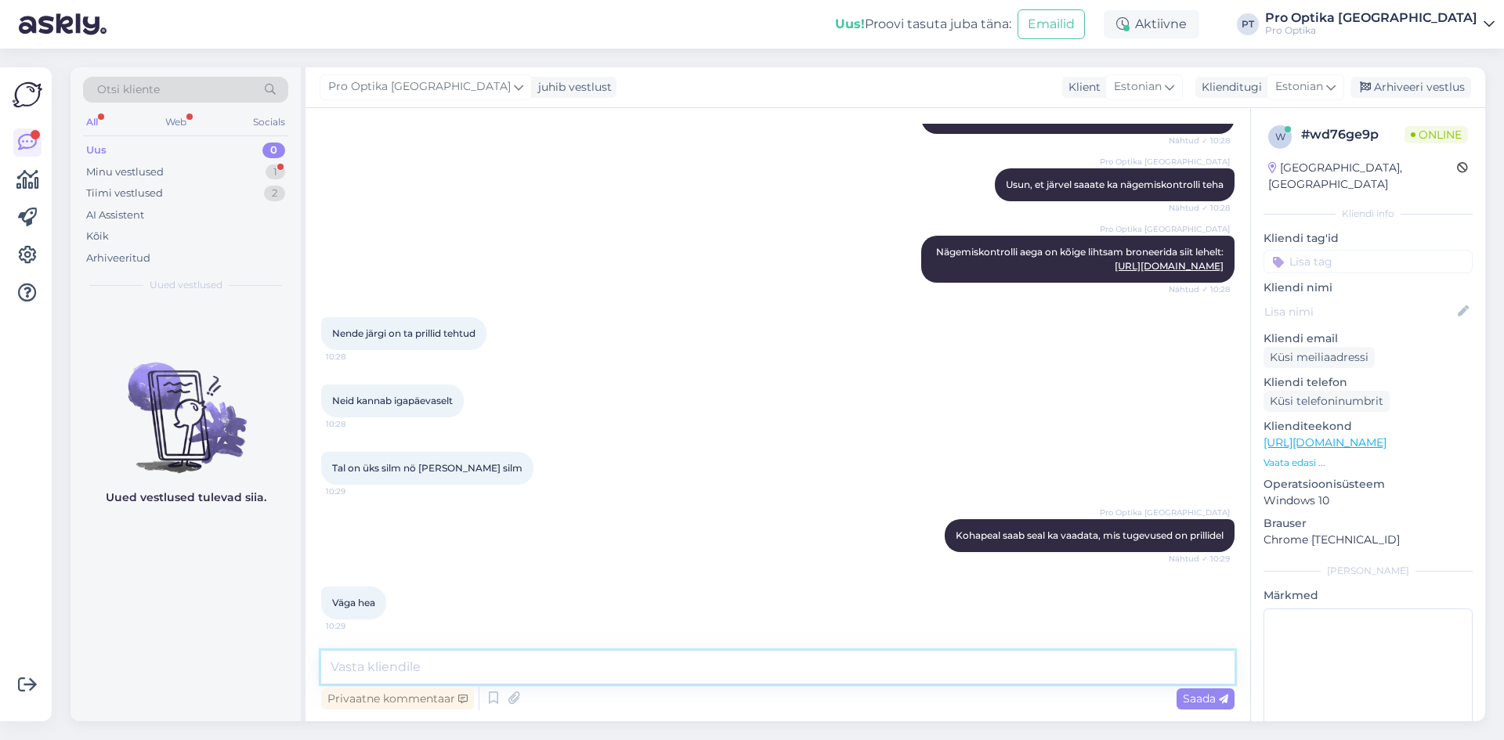
scroll to position [1366, 0]
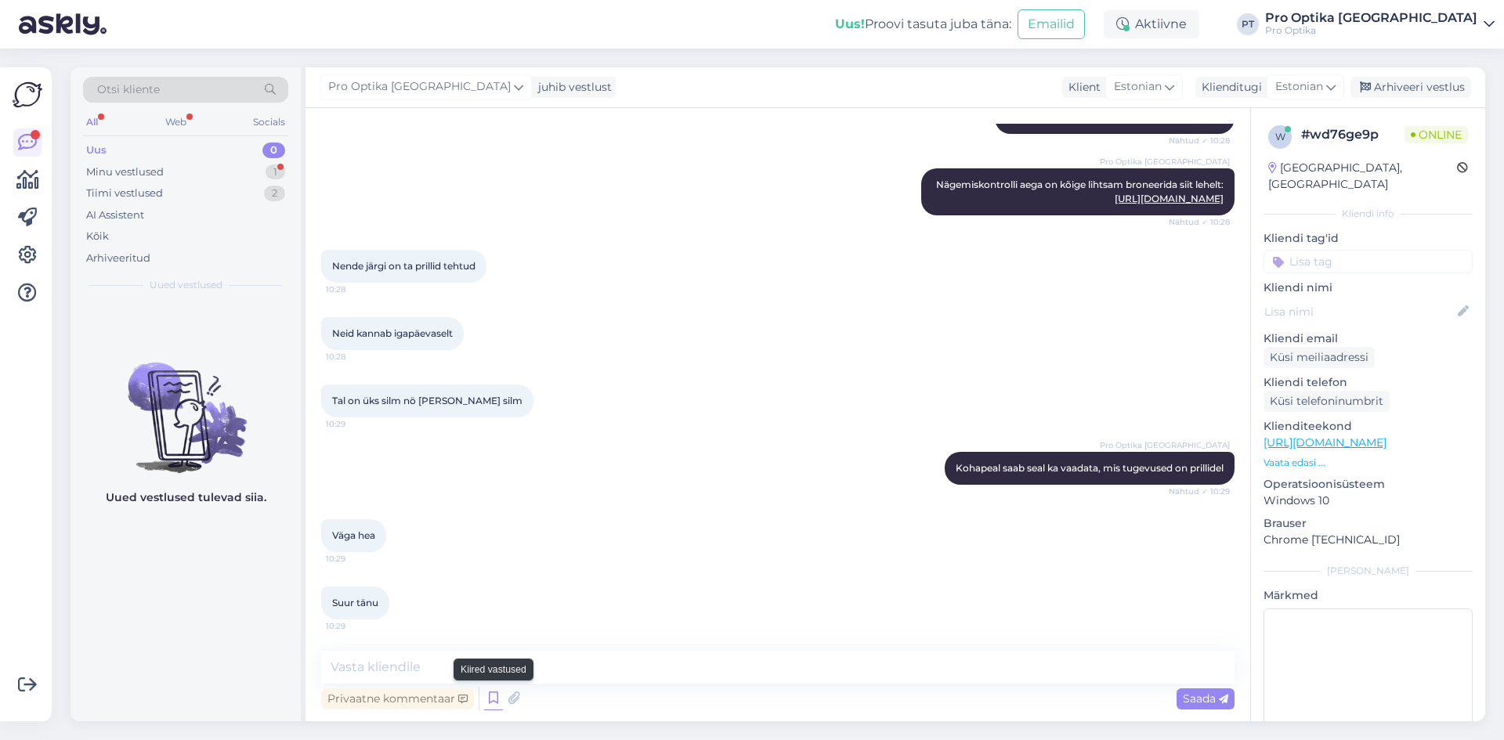
click at [491, 698] on icon at bounding box center [493, 698] width 19 height 23
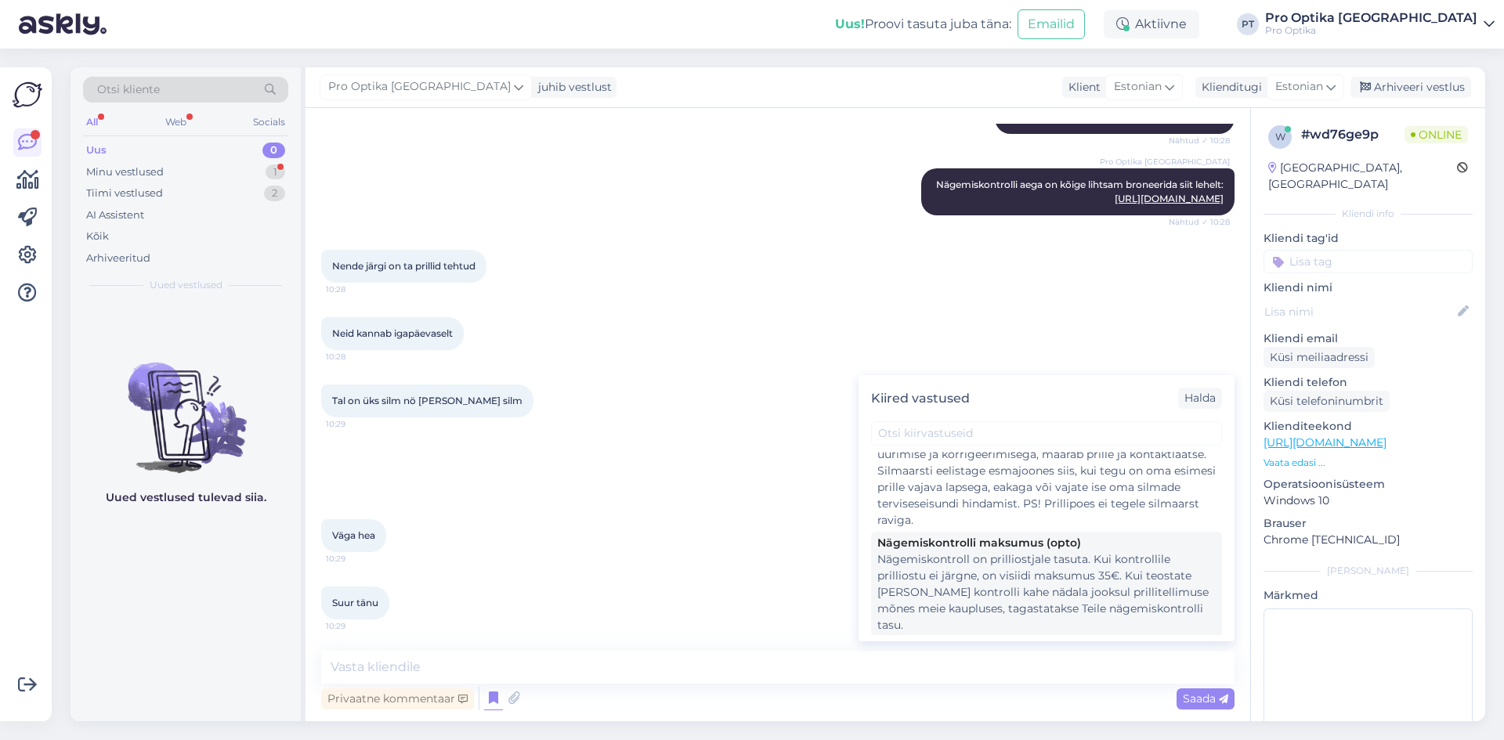
scroll to position [392, 0]
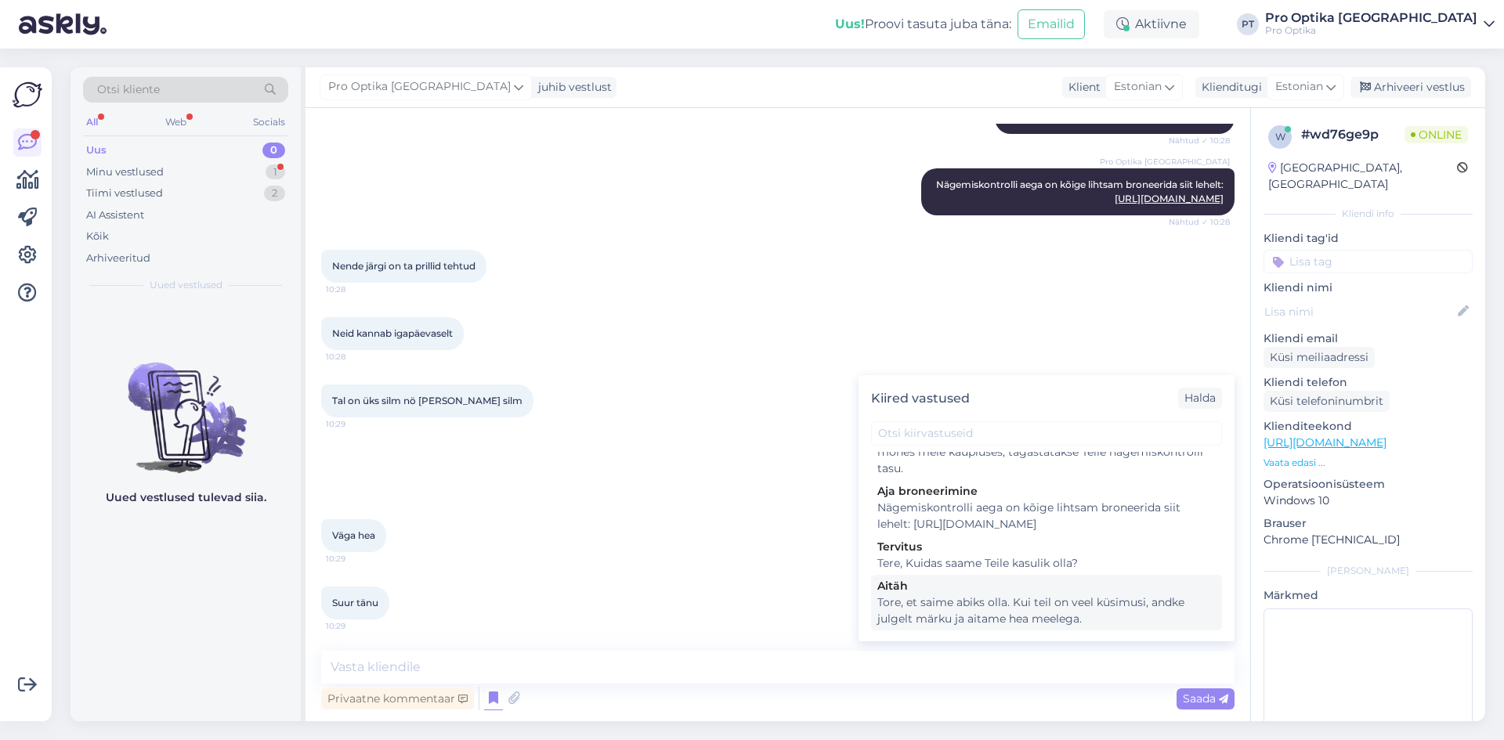
click at [901, 594] on div "Aitäh" at bounding box center [1046, 586] width 338 height 16
type textarea "Tore, et saime abiks olla. Kui teil on veel küsimusi, andke julgelt märku ja ai…"
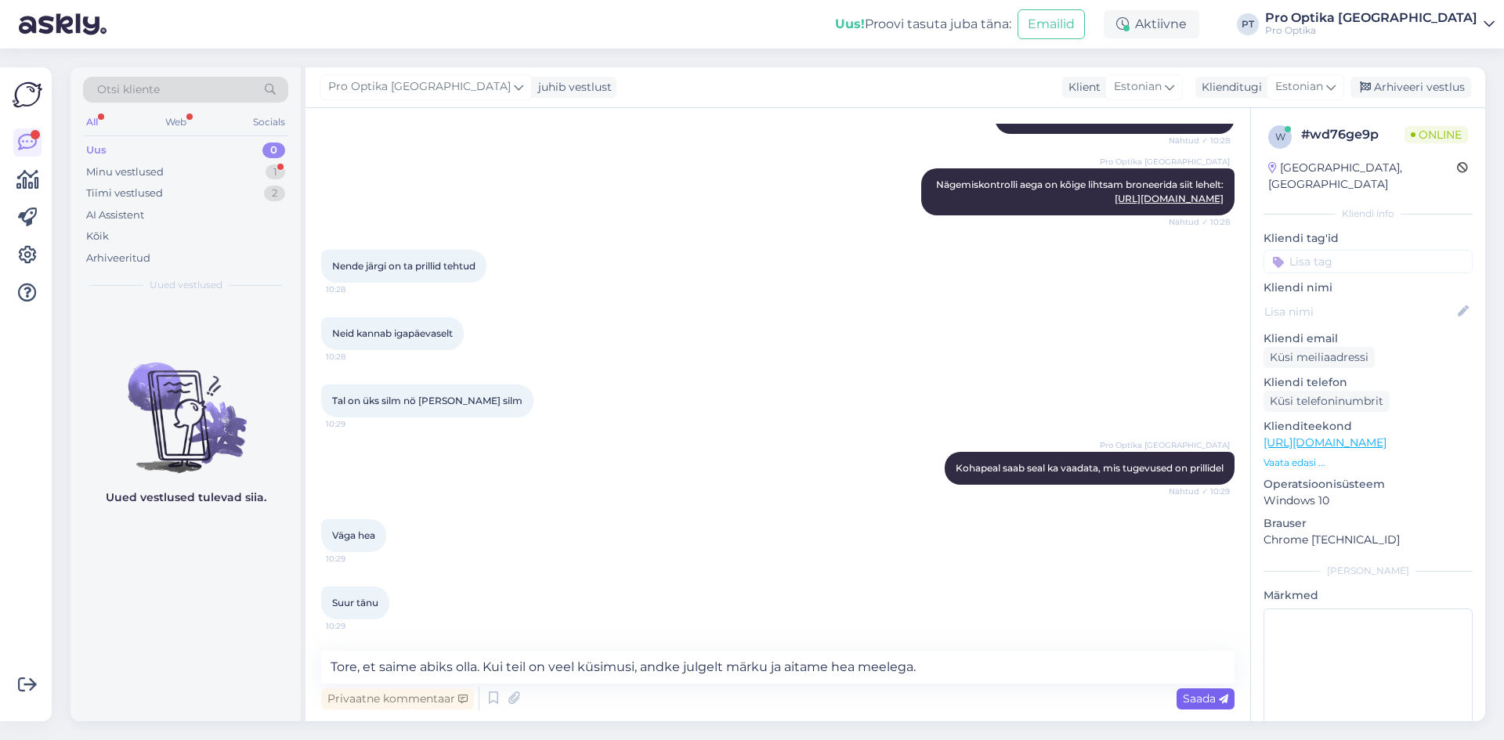
click at [1208, 696] on span "Saada" at bounding box center [1204, 698] width 45 height 14
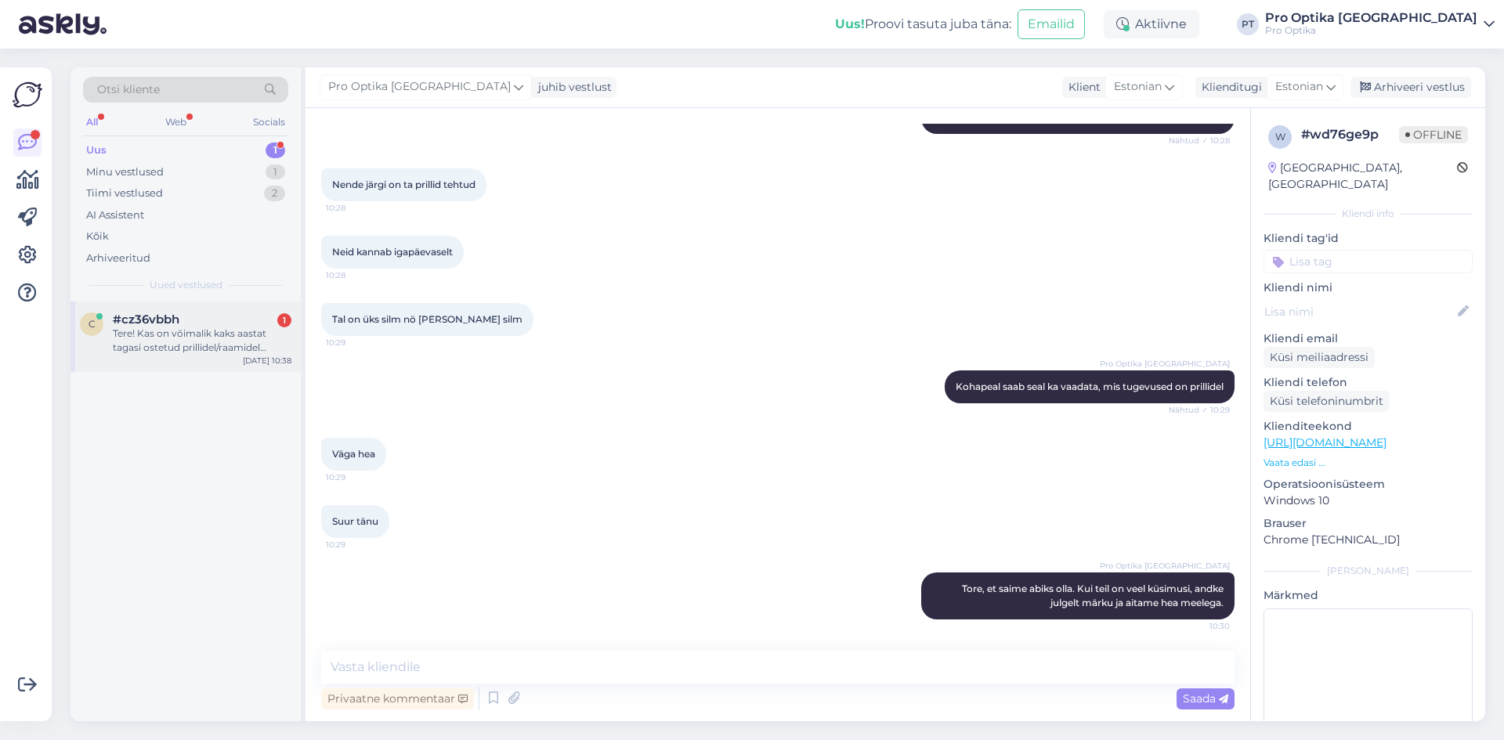
click at [203, 333] on div "Tere! Kas on võimalik kaks aastat tagasi ostetud prillidel/raamidel vahetada vä…" at bounding box center [202, 341] width 179 height 28
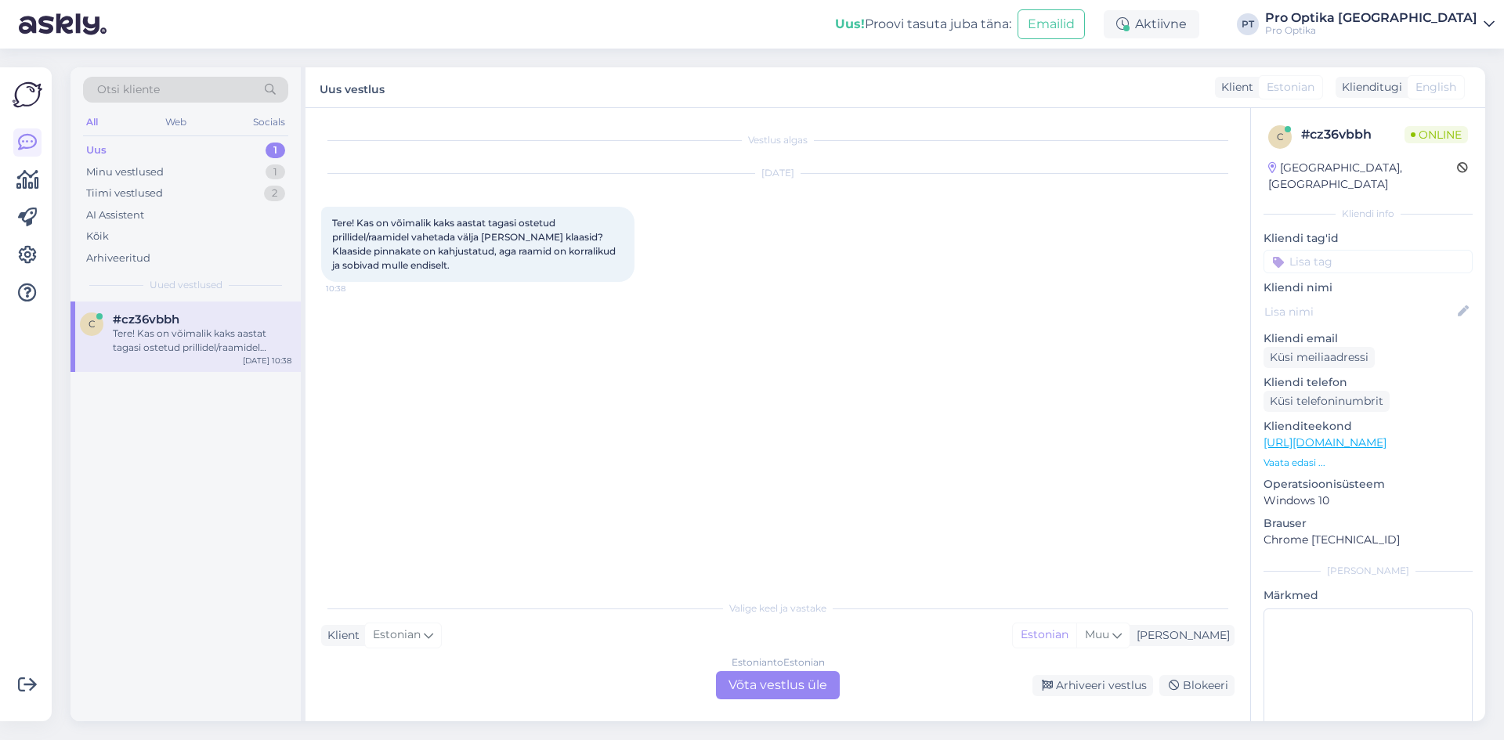
click at [757, 677] on div "Estonian to Estonian Võta vestlus üle" at bounding box center [778, 685] width 124 height 28
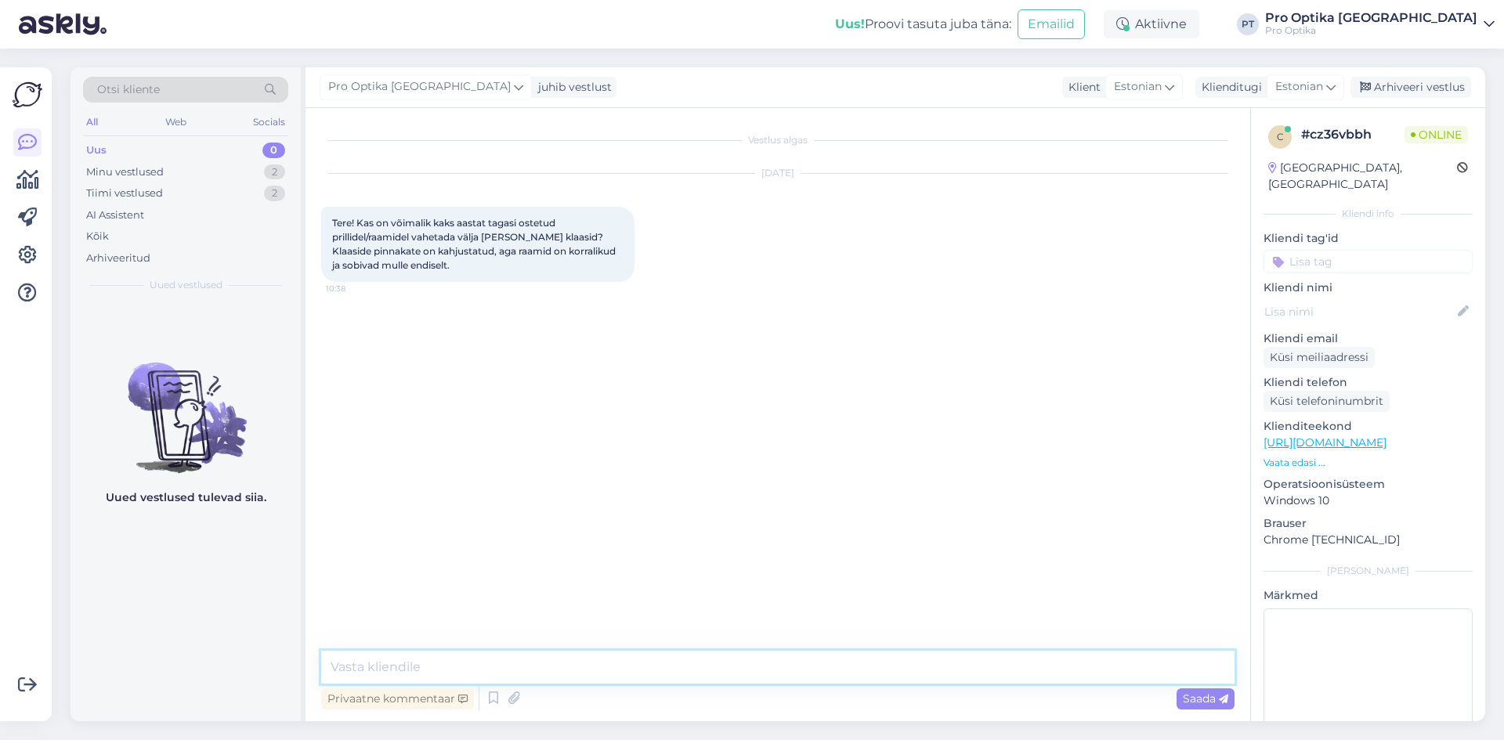
click at [366, 659] on textarea at bounding box center [777, 667] width 913 height 33
type textarea "Tere!"
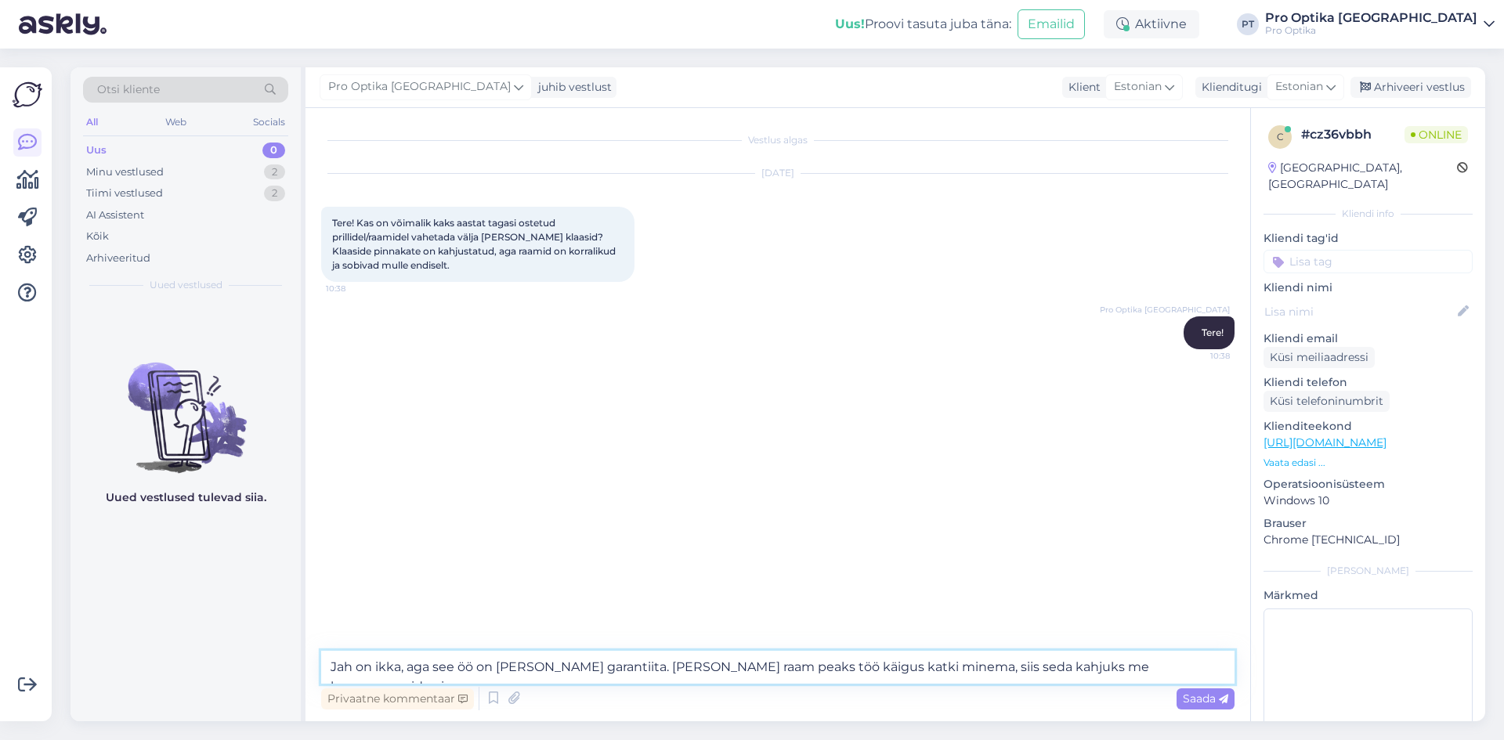
click at [461, 666] on textarea "Jah on ikka, aga see öö on [PERSON_NAME] garantiita. [PERSON_NAME] raam peaks t…" at bounding box center [777, 667] width 913 height 33
click at [1171, 664] on textarea "Jah on ikka, aga see töö on [PERSON_NAME] garantiita. [PERSON_NAME] raam peaks …" at bounding box center [777, 667] width 913 height 33
type textarea "Jah on ikka, aga see töö on [PERSON_NAME] garantiita. [PERSON_NAME] raam peaks …"
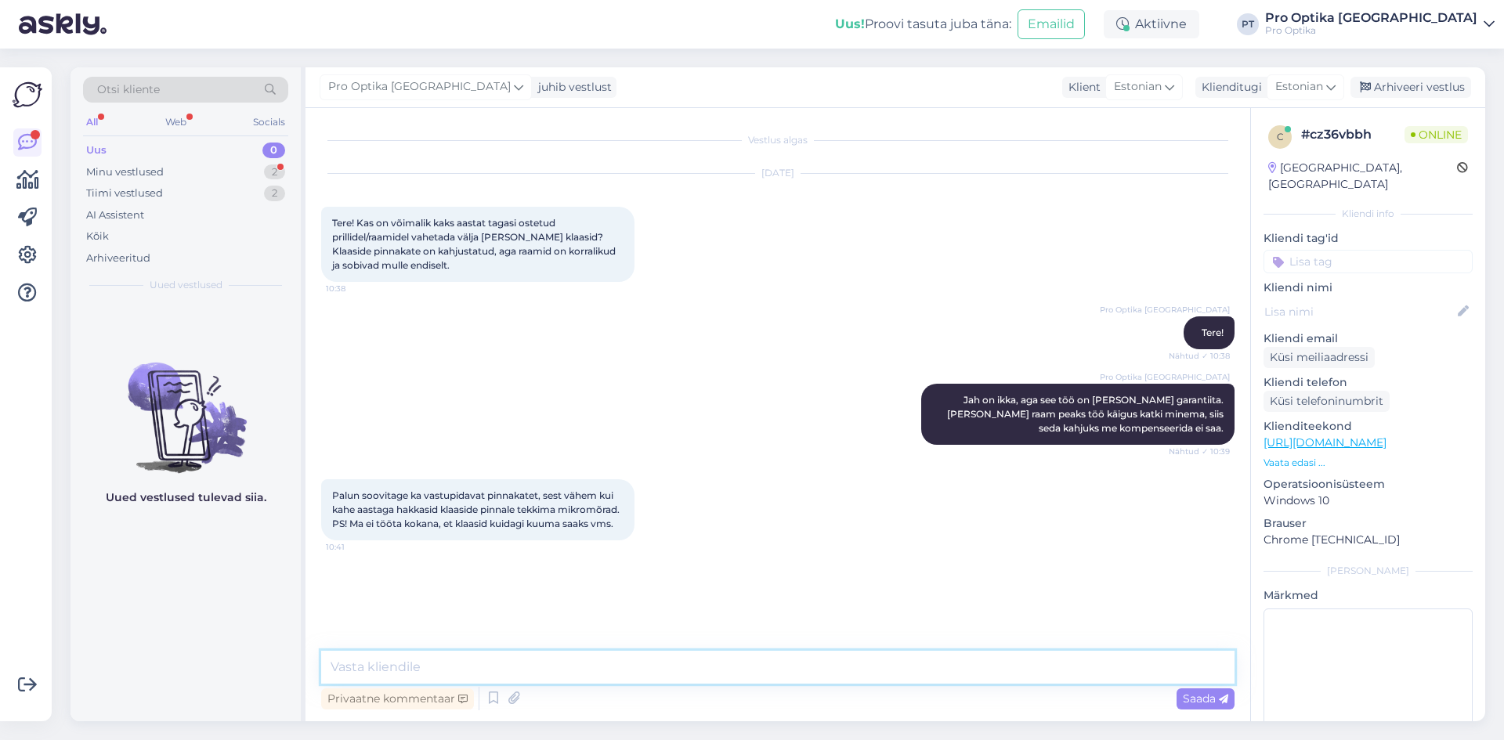
click at [389, 669] on textarea at bounding box center [777, 667] width 913 height 33
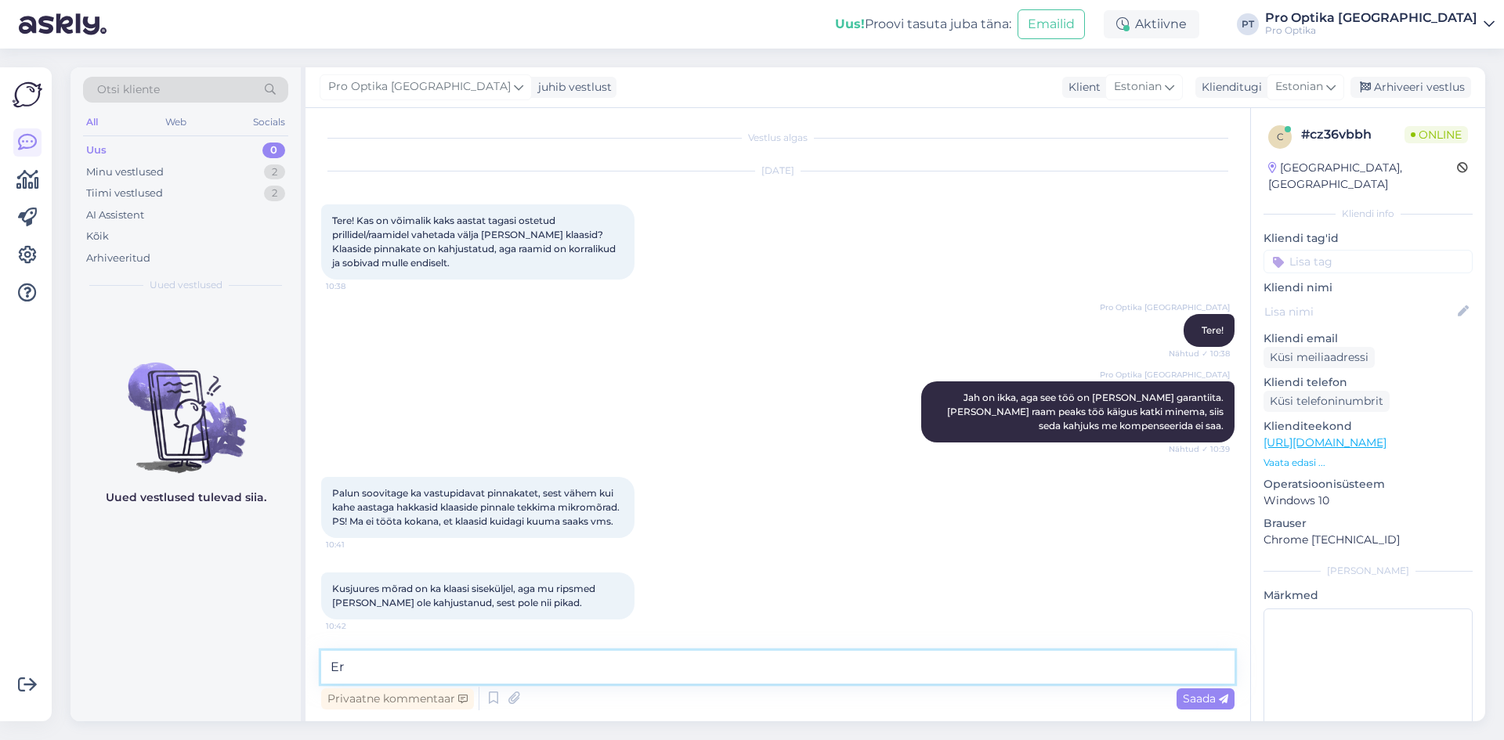
type textarea "E"
type textarea "T"
type textarea "Väga hea klaasi tootja on [PERSON_NAME]."
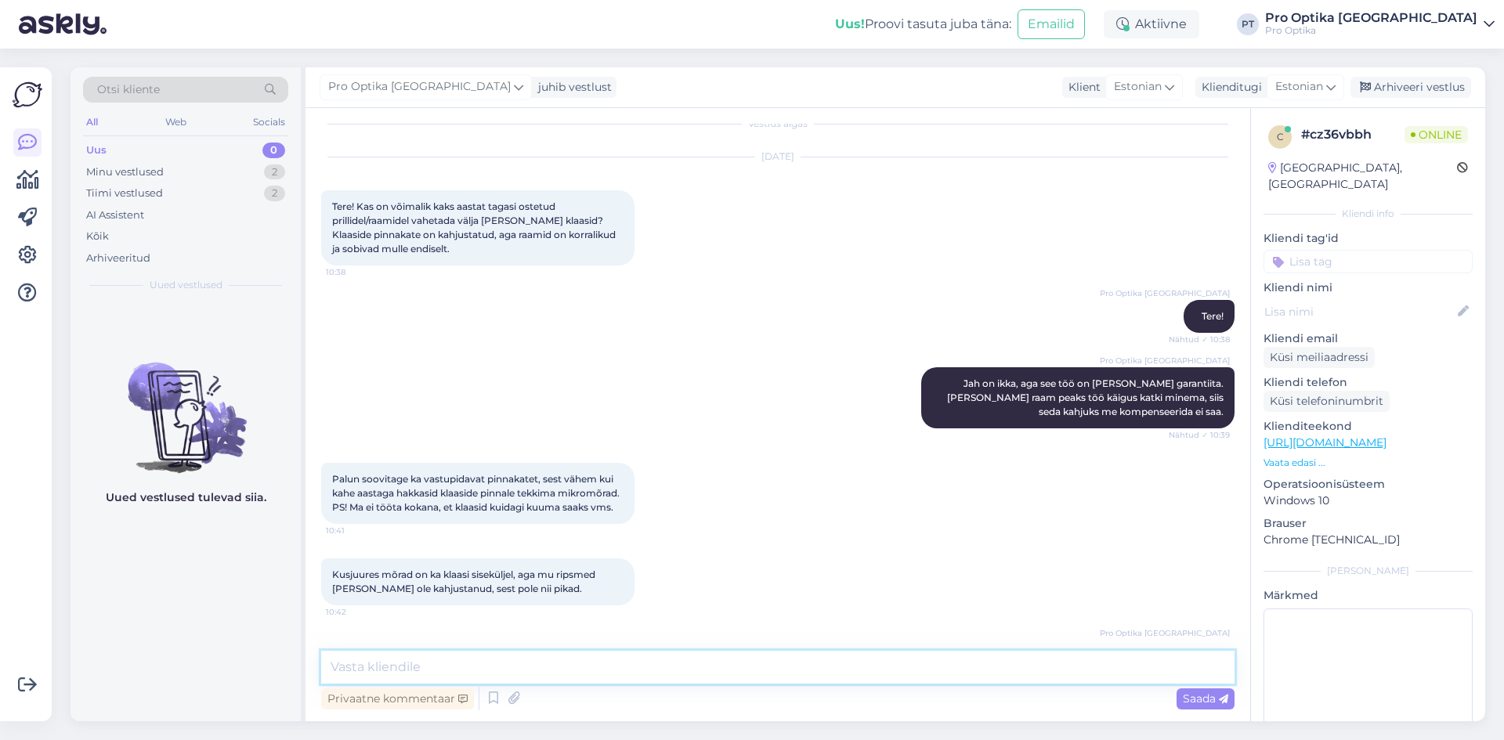
scroll to position [84, 0]
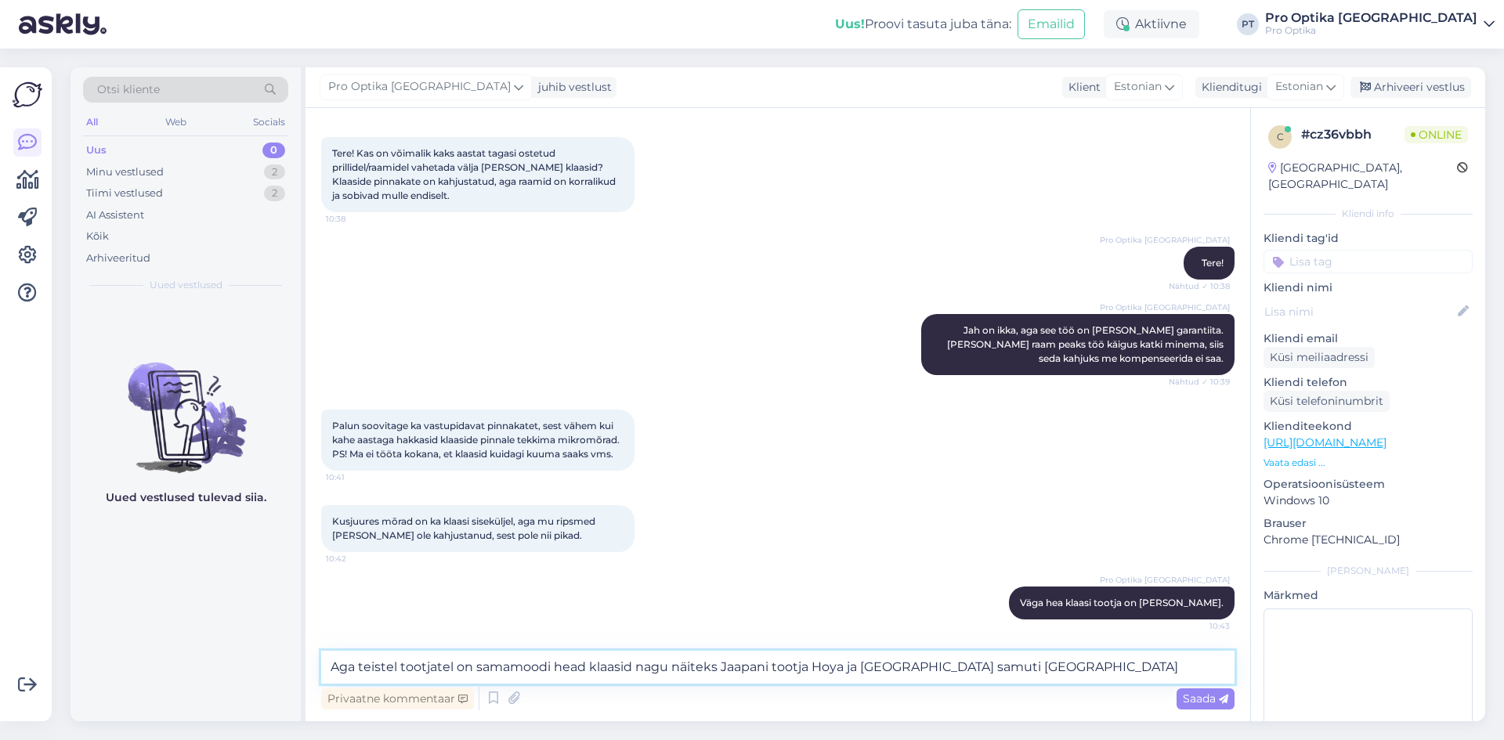
type textarea "Aga teistel tootjatel on samamoodi head klaasid nagu näiteks Jaapani tootja Hoy…"
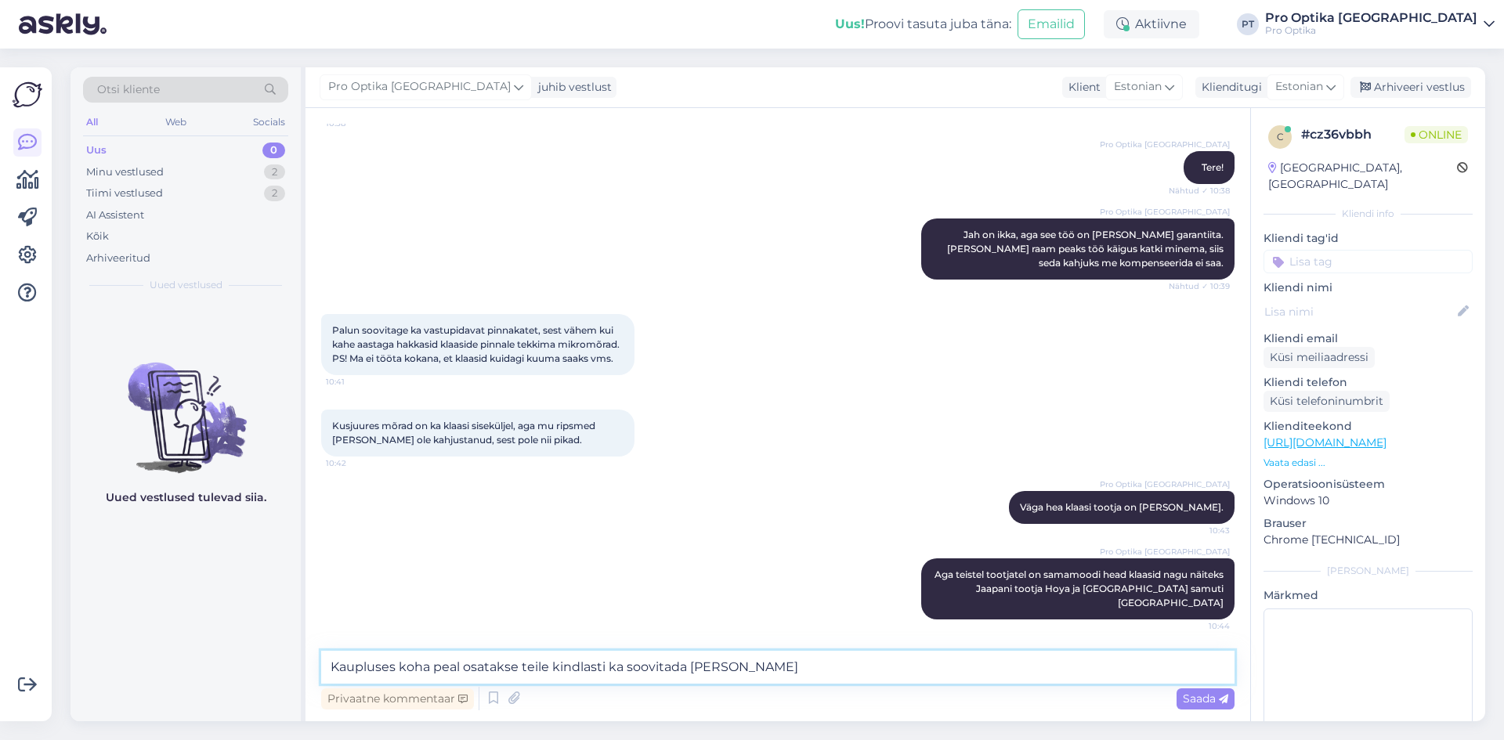
type textarea "Kaupluses koha peal osatakse teile kindlasti ka soovitada parimat klaasi"
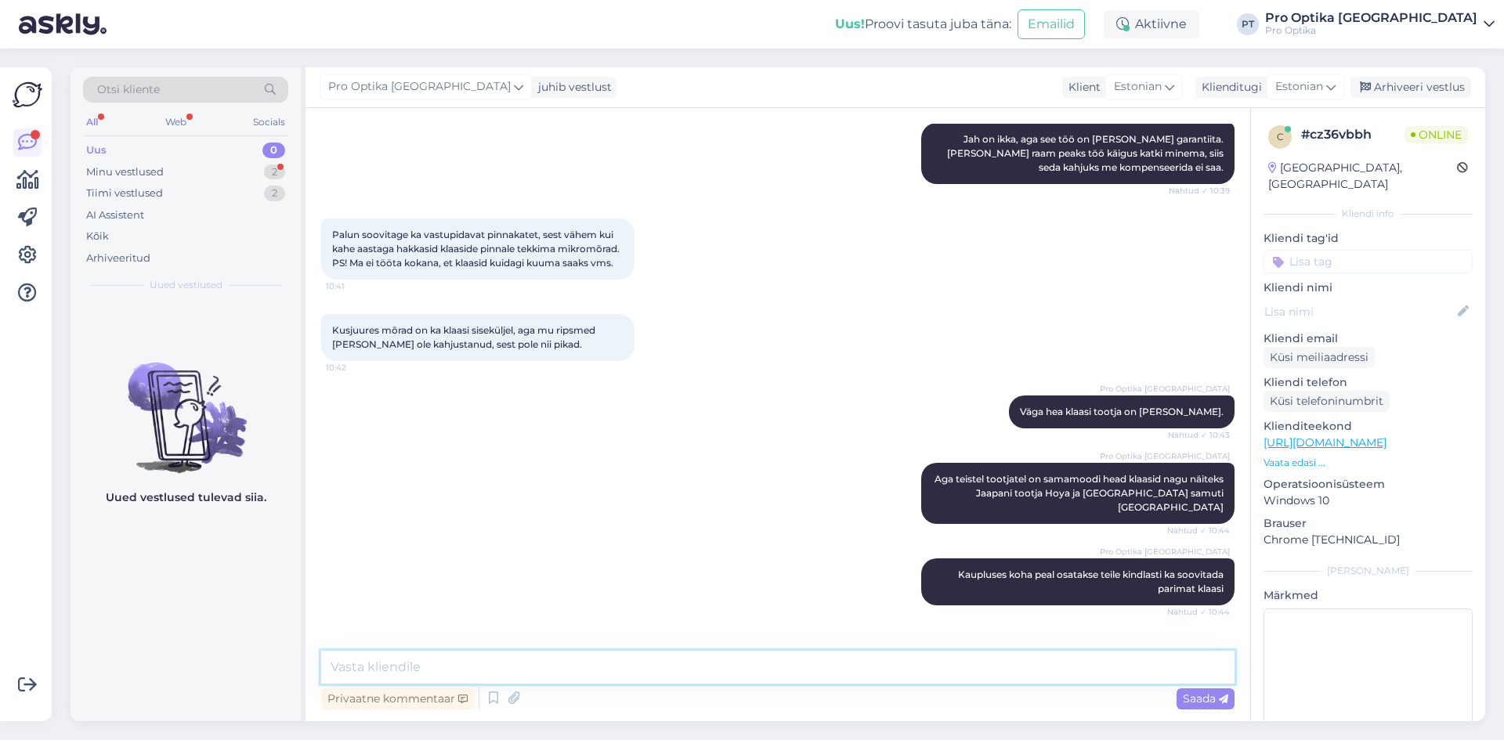
scroll to position [342, 0]
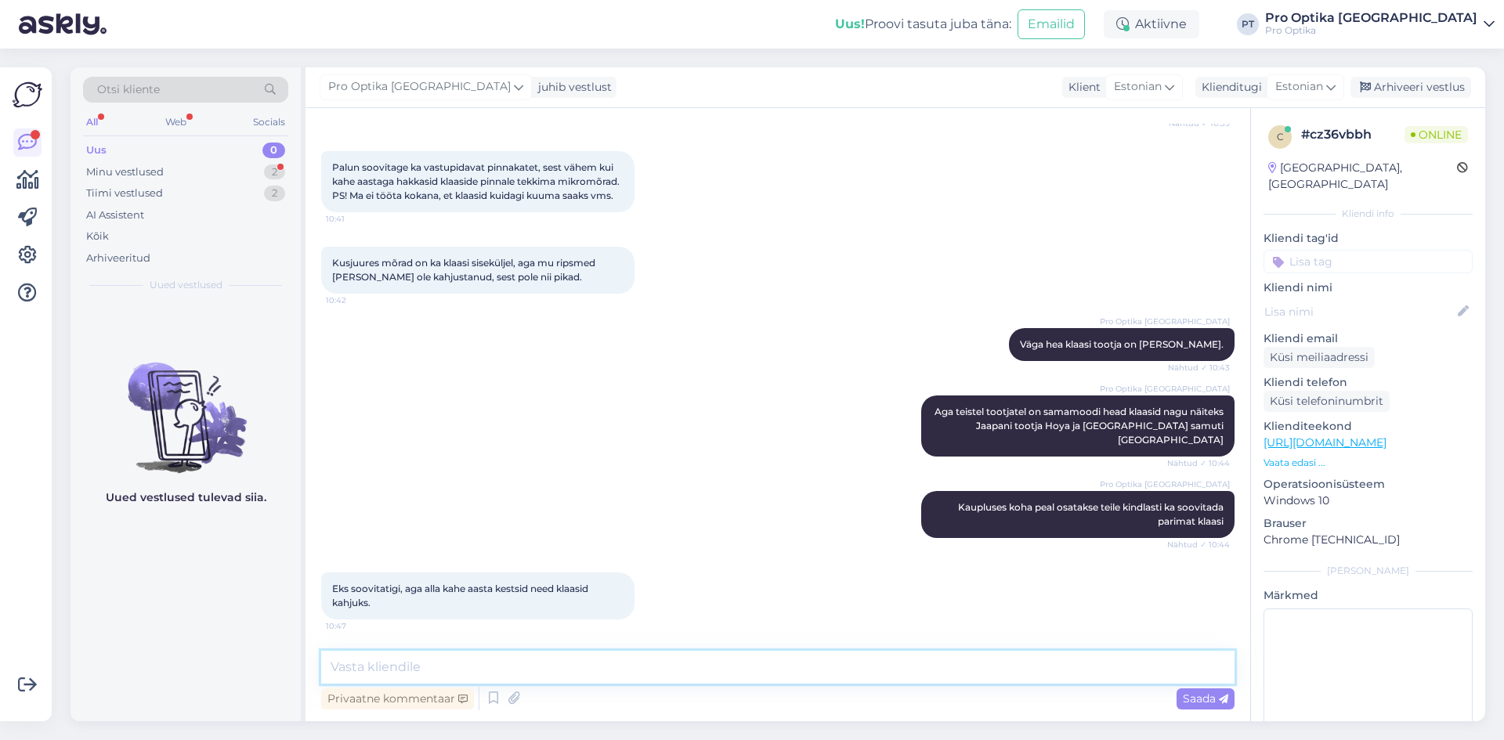
click at [421, 659] on textarea at bounding box center [777, 667] width 913 height 33
type textarea "Prillide eluiga umbes ongi 2 aastat ja prilliklaasidele võivadki tekkida juba p…"
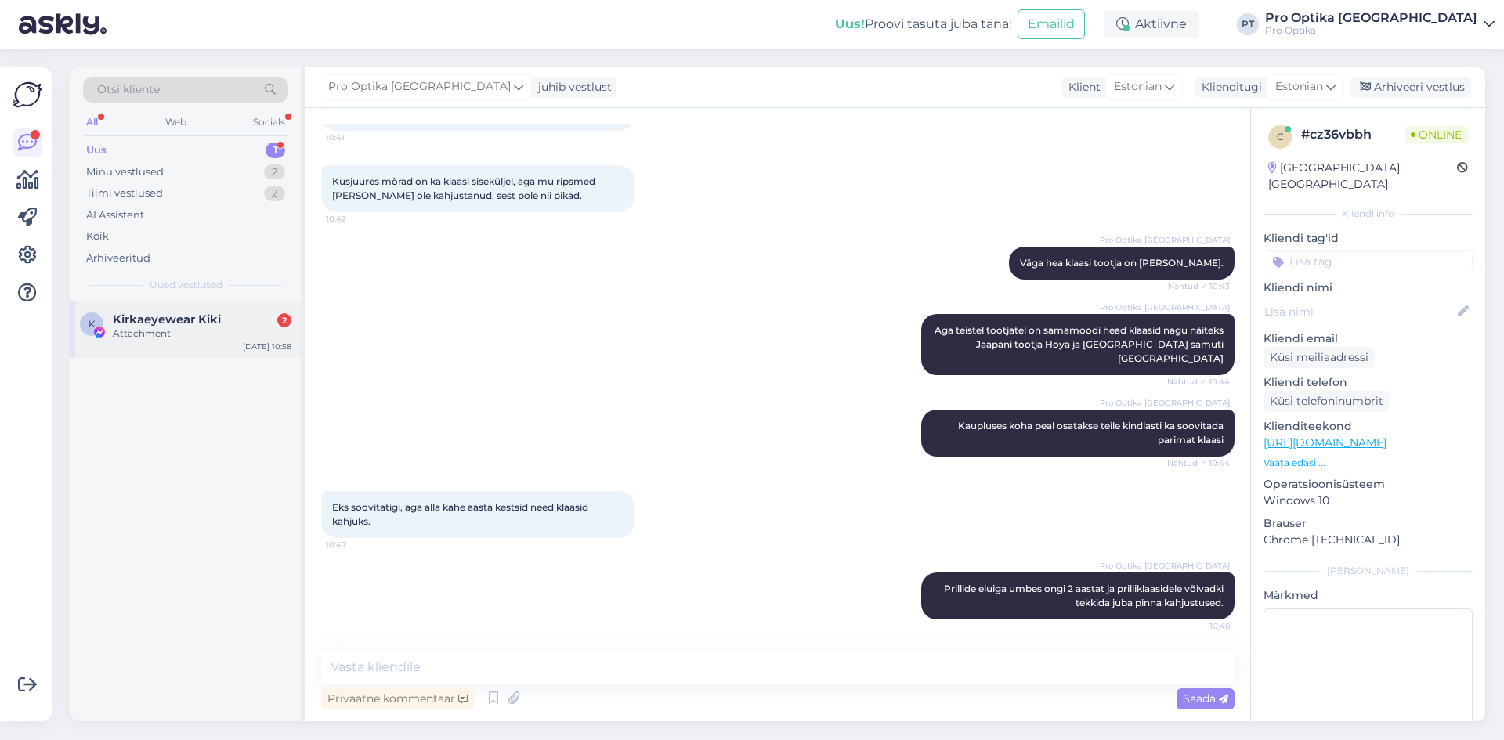
click at [147, 329] on div "Attachment" at bounding box center [202, 334] width 179 height 14
